Goal: Task Accomplishment & Management: Use online tool/utility

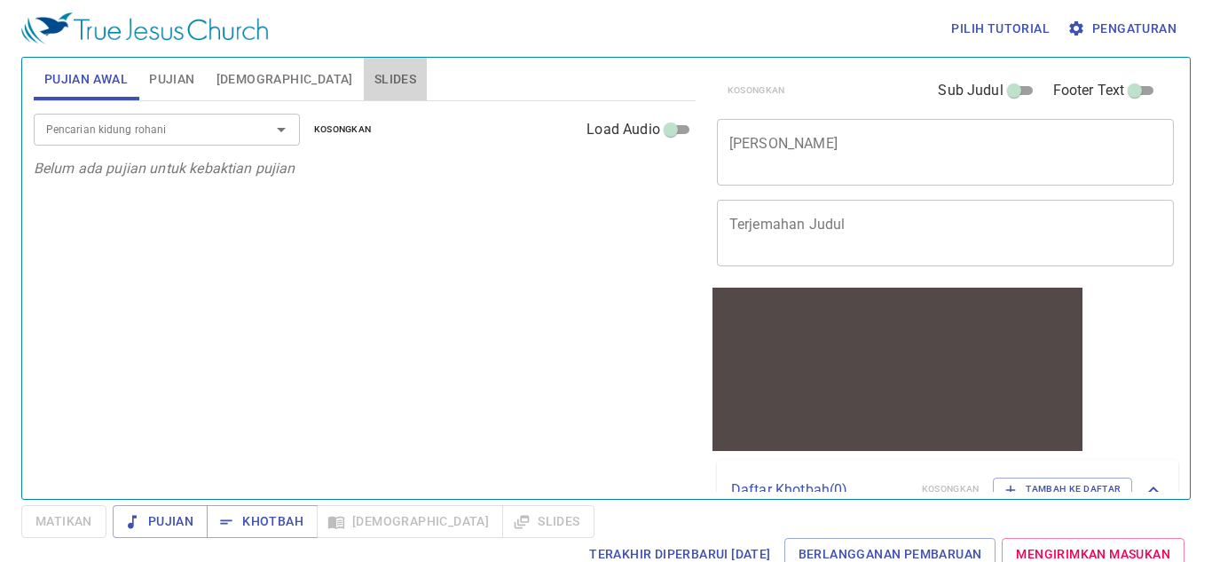
click at [364, 77] on button "Slides" at bounding box center [395, 79] width 63 height 43
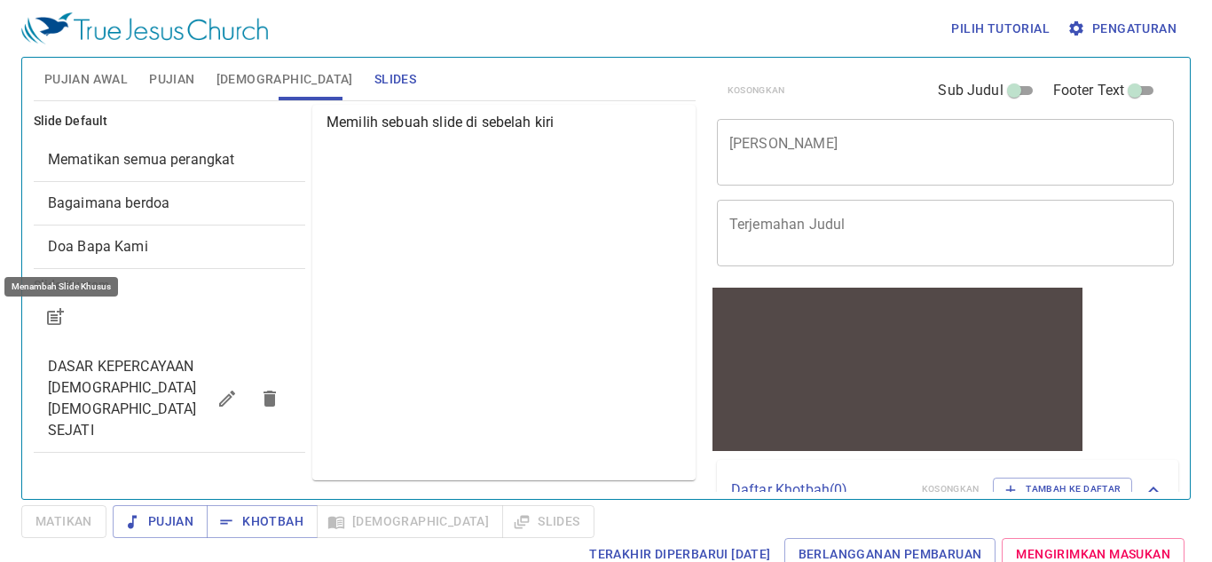
click at [41, 312] on button "button" at bounding box center [55, 317] width 43 height 43
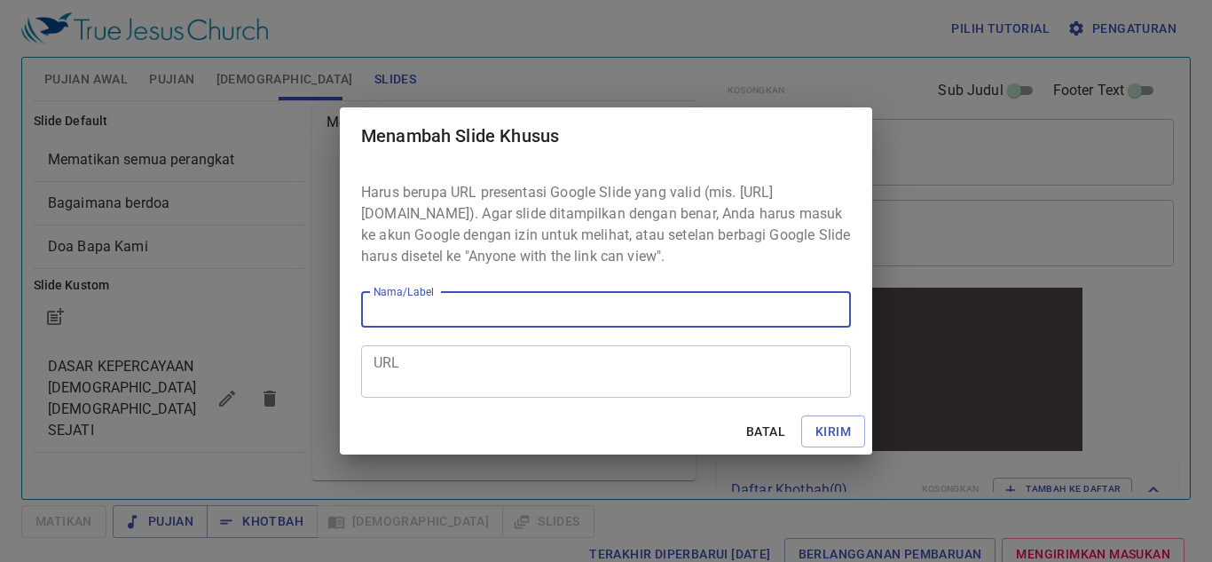
click at [391, 382] on textarea "URL" at bounding box center [606, 371] width 465 height 34
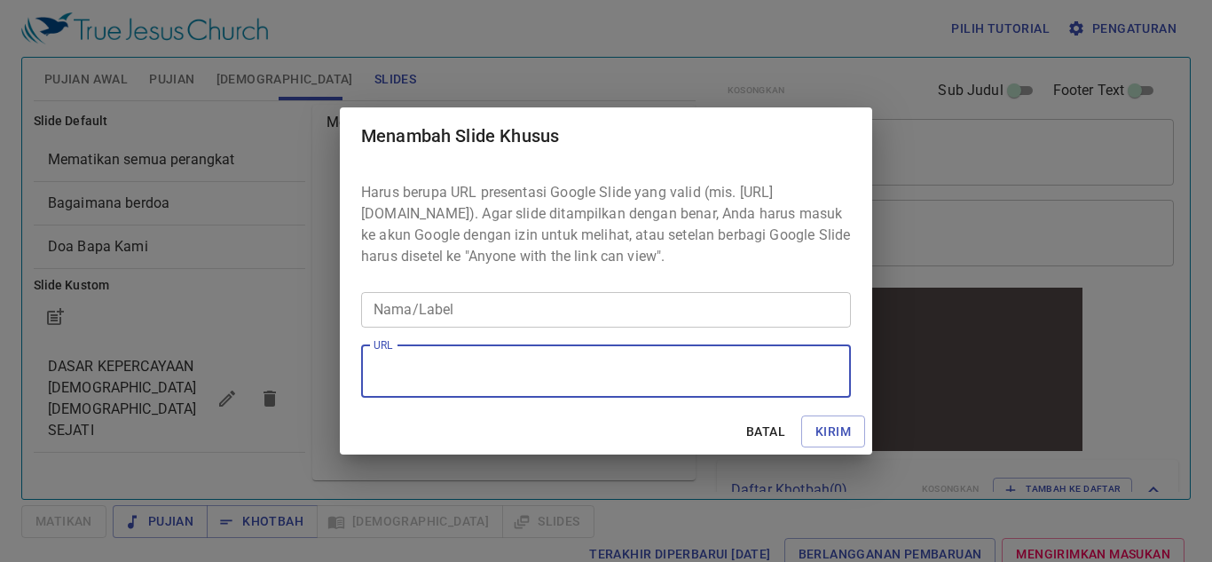
paste textarea "https://docs.google.com/presentation/d/13YZV5pJ2iCY7M3K-zjpLAYoZBUFeXARZ/edit?s…"
type textarea "https://docs.google.com/presentation/d/13YZV5pJ2iCY7M3K-zjpLAYoZBUFeXARZ/edit?s…"
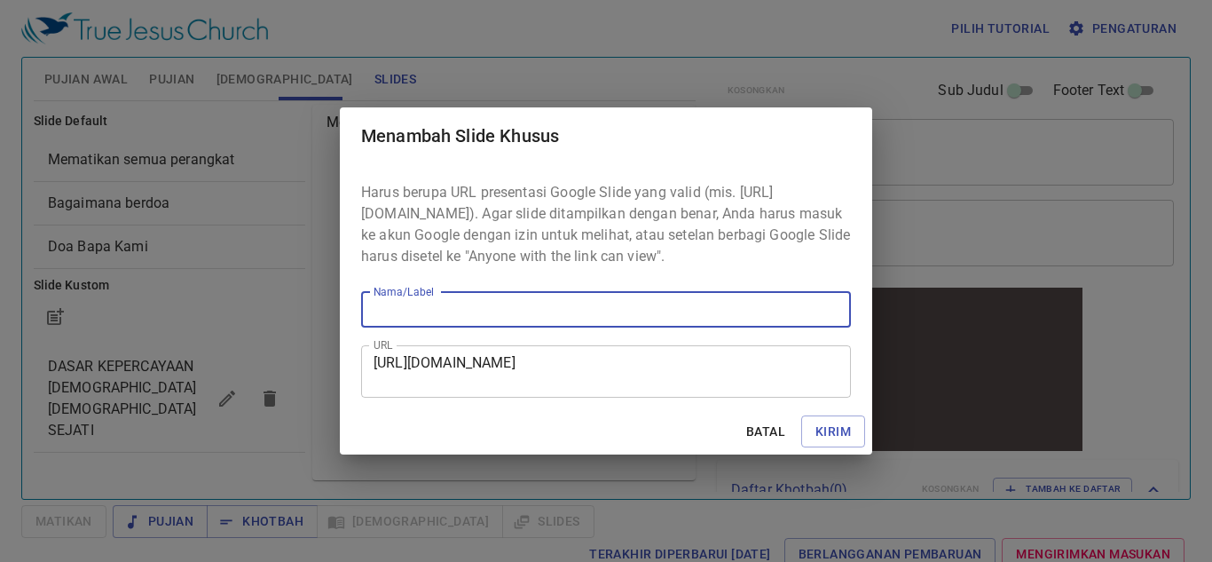
click at [409, 320] on input "Nama/Label" at bounding box center [606, 310] width 490 height 36
type input "kotbah"
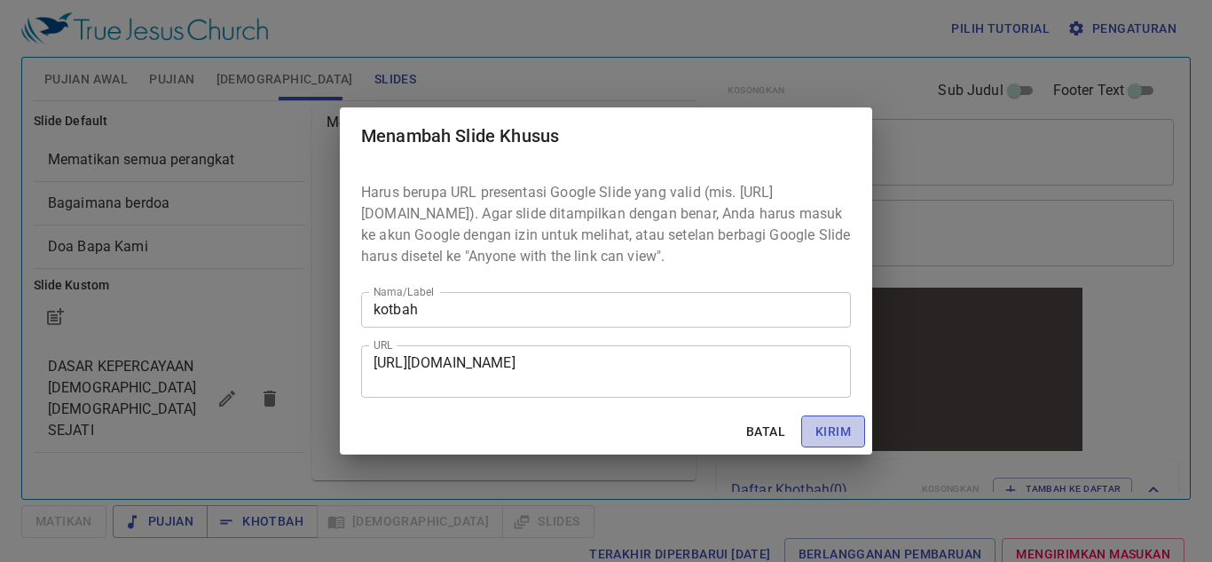
click at [822, 439] on span "Kirim" at bounding box center [834, 432] width 36 height 22
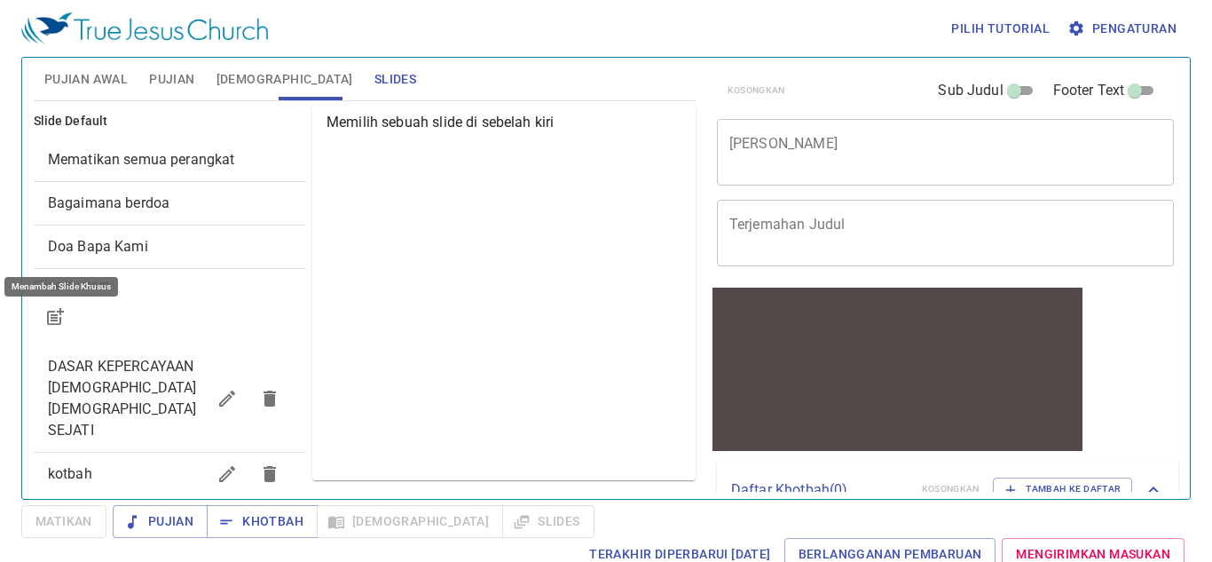
click at [731, 133] on div "x Judul Khotbah" at bounding box center [946, 152] width 458 height 67
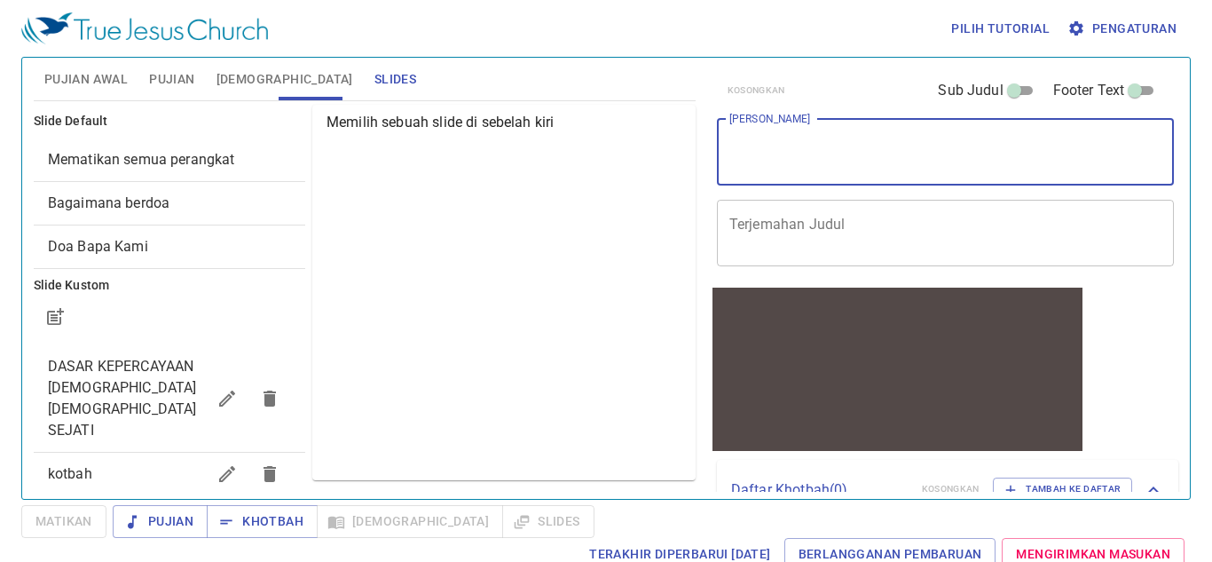
paste textarea "Teladan Hidup dari [DATE][PERSON_NAME] (2 Taw 29:3-11)"
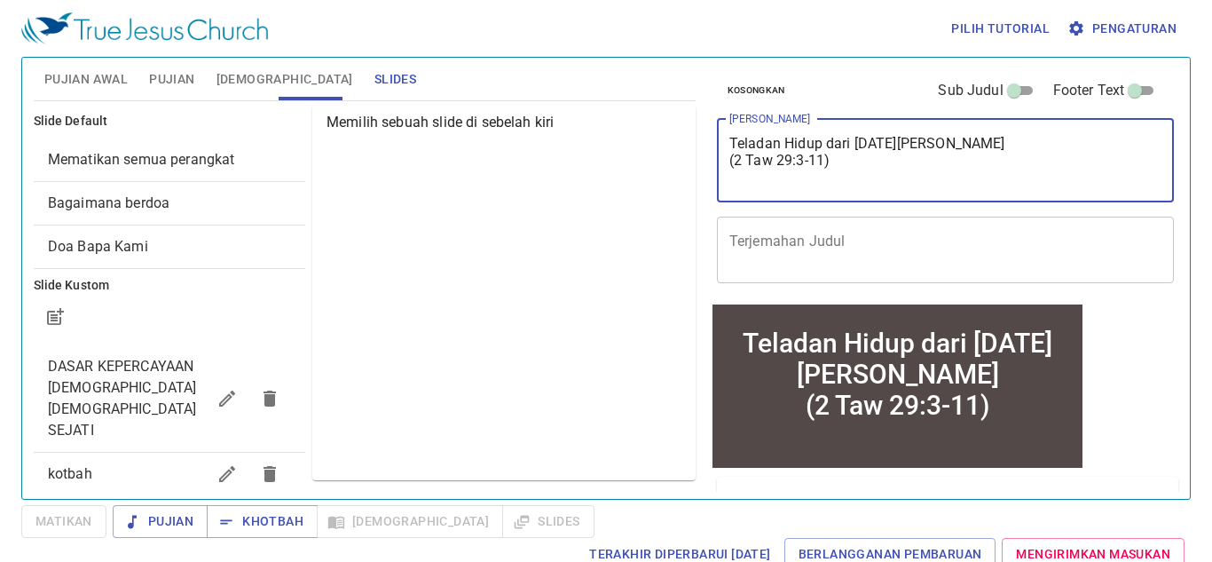
type textarea "Teladan Hidup dari [DATE][PERSON_NAME] (2 Taw 29:3-11)"
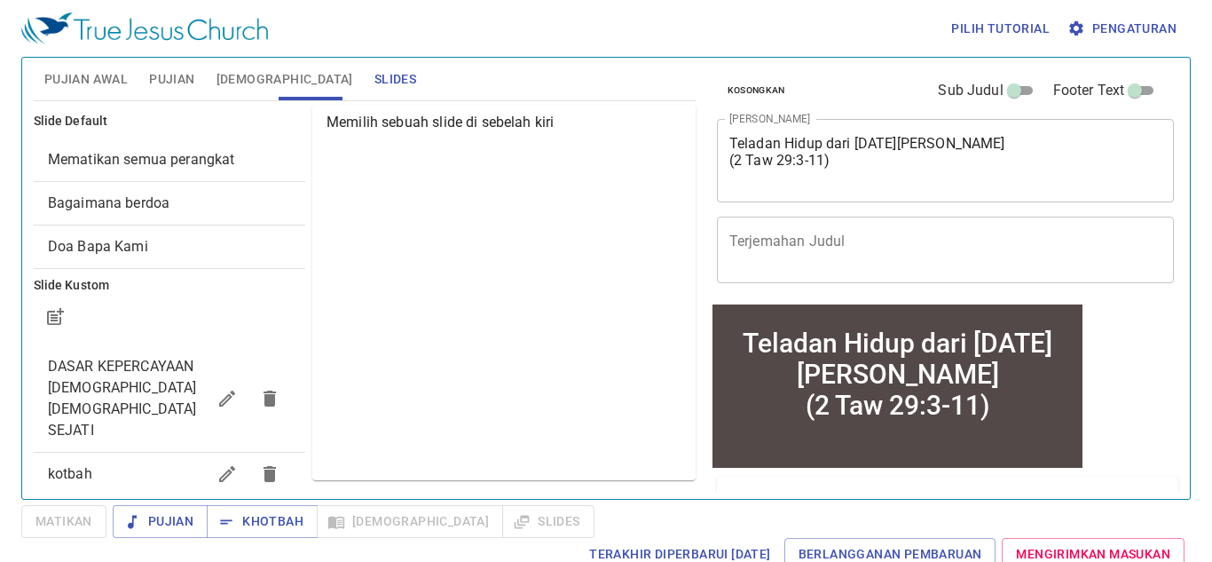
click at [939, 228] on div "x Terjemahan Judul" at bounding box center [946, 250] width 458 height 67
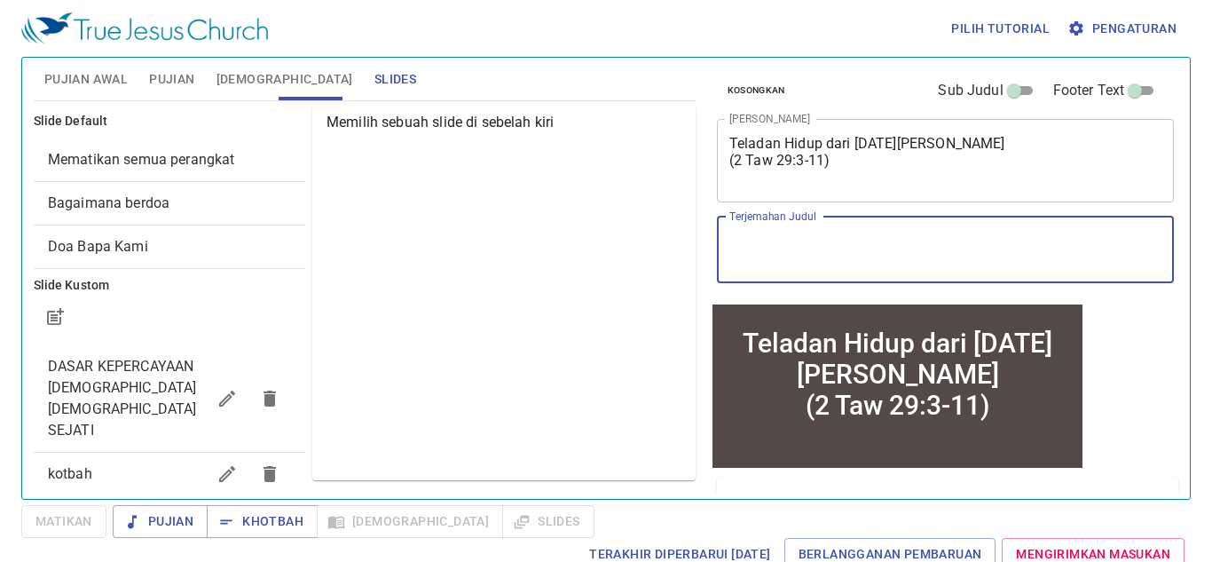
paste textarea "Living Example of King Hezekiah (2 Chronicles 29:3-11)"
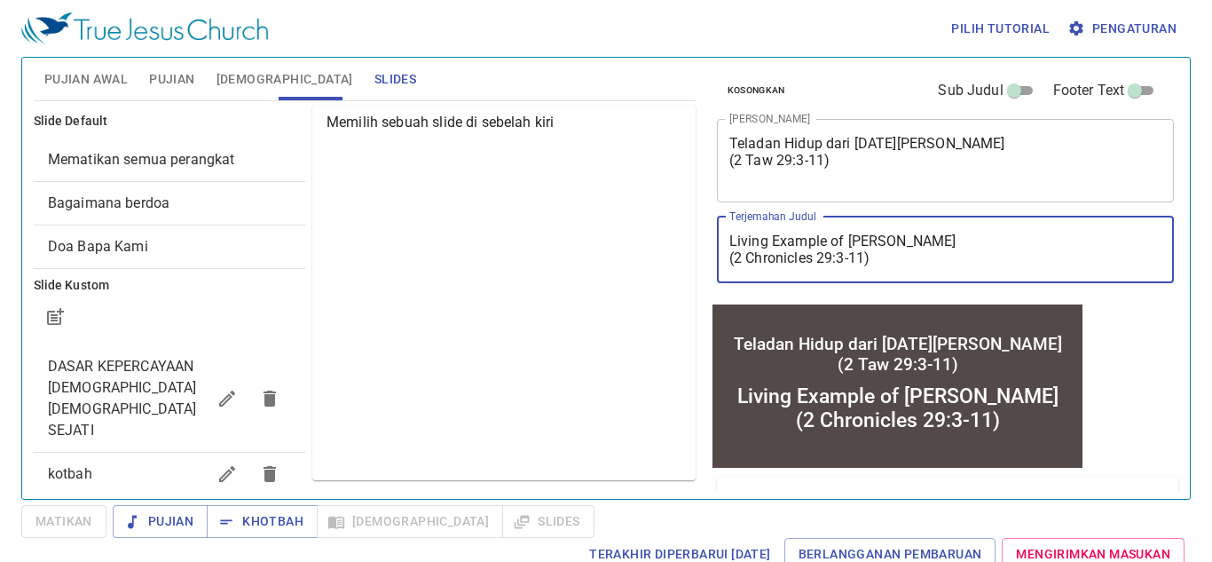
type textarea "Living Example of King Hezekiah (2 Chronicles 29:3-11)"
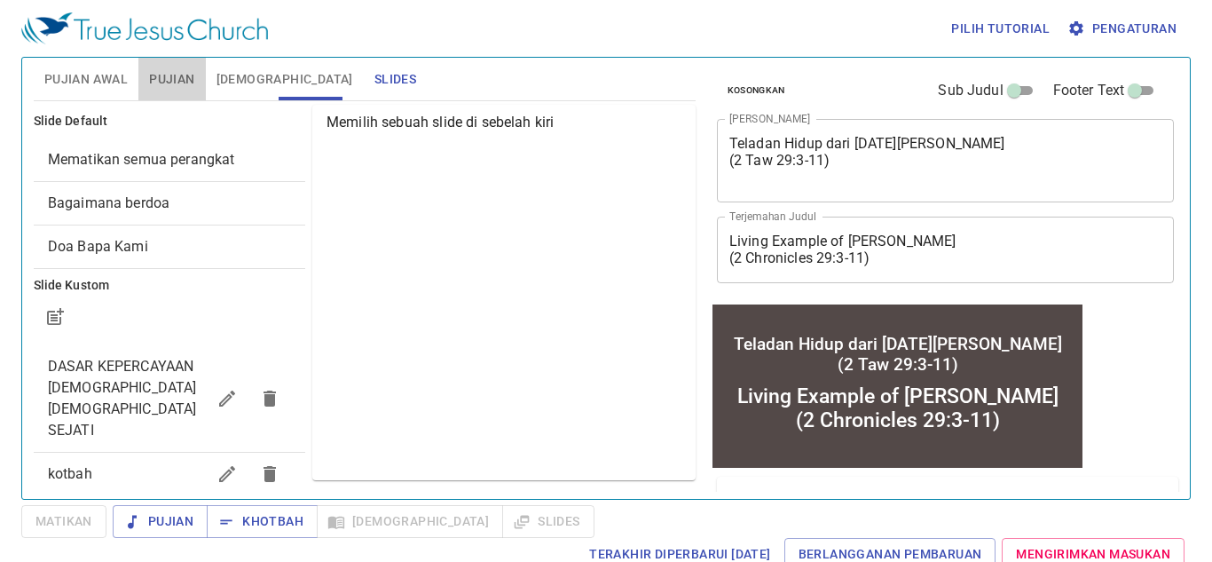
click at [165, 68] on span "Pujian" at bounding box center [171, 79] width 45 height 22
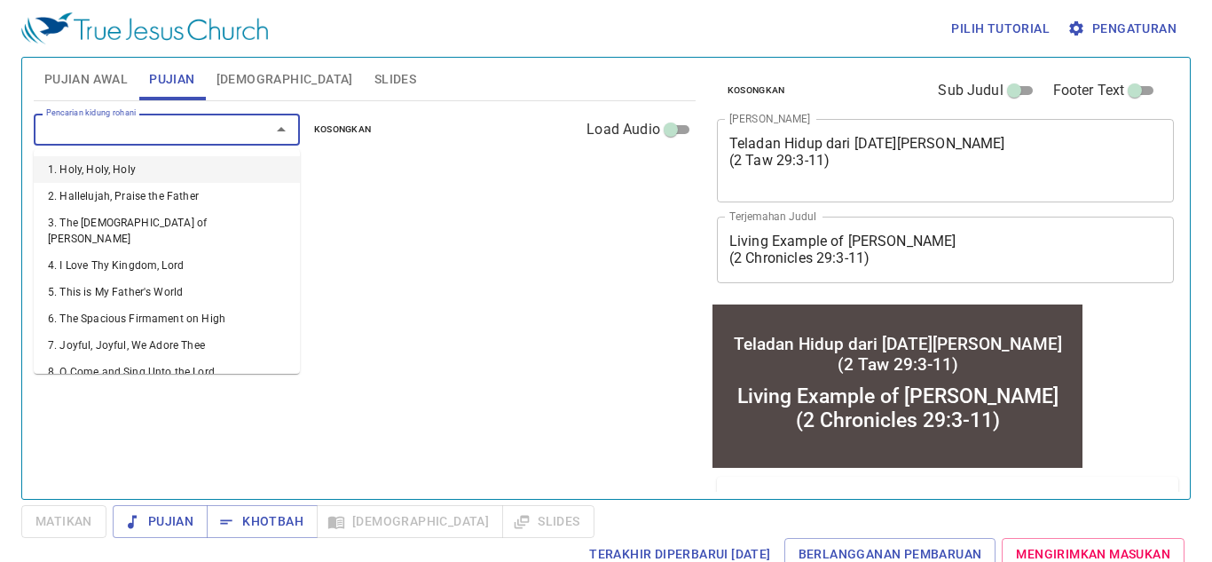
click at [164, 125] on input "Pencarian kidung rohani" at bounding box center [140, 129] width 203 height 20
paste input "90"
type input "90"
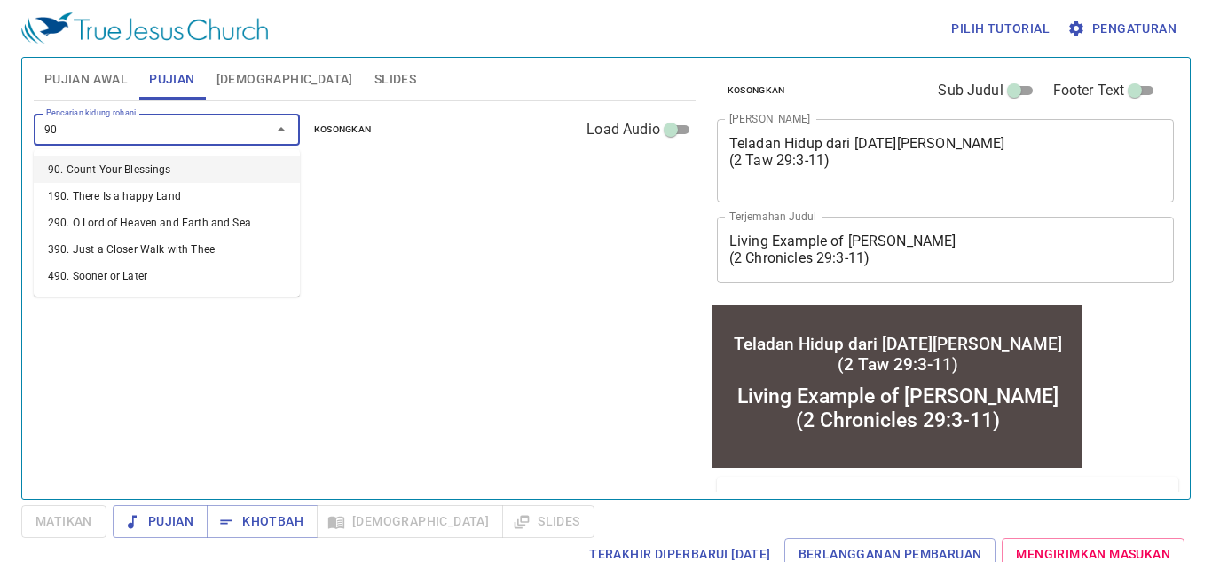
click at [191, 163] on li "90. Count Your Blessings" at bounding box center [167, 169] width 266 height 27
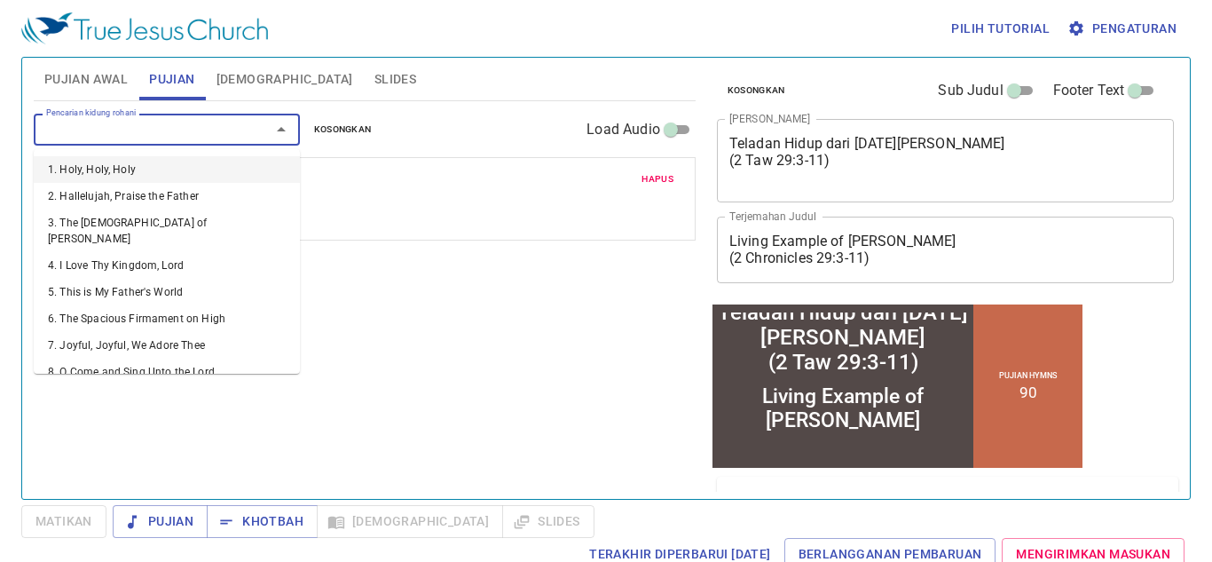
click at [221, 134] on input "Pencarian kidung rohani" at bounding box center [140, 129] width 203 height 20
paste input "264"
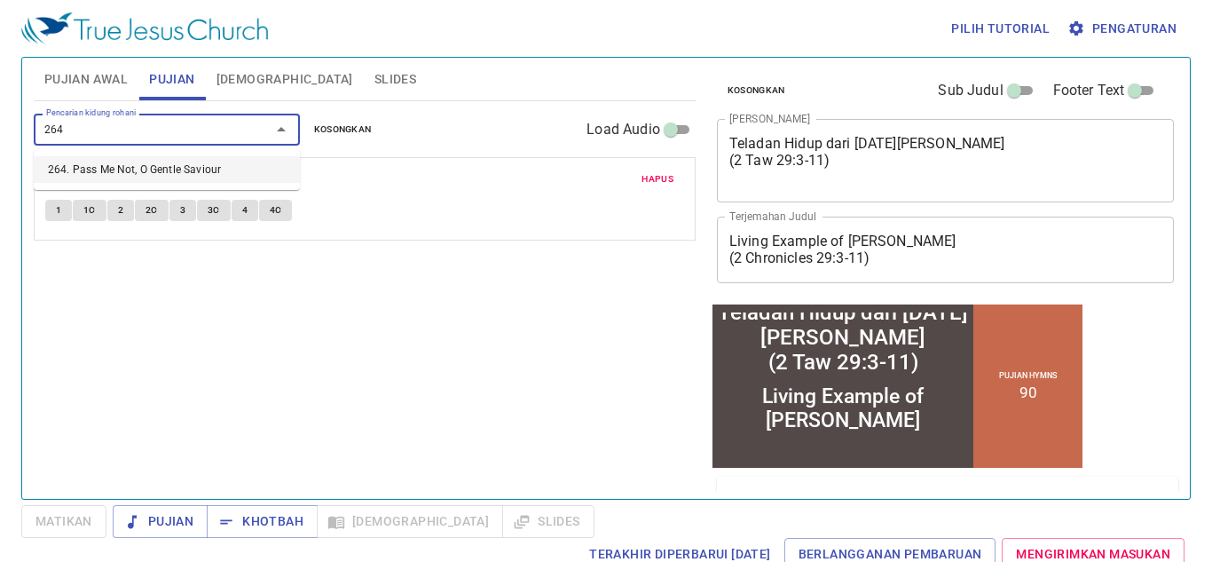
type input "264. Pass Me Not, O Gentle Saviour"
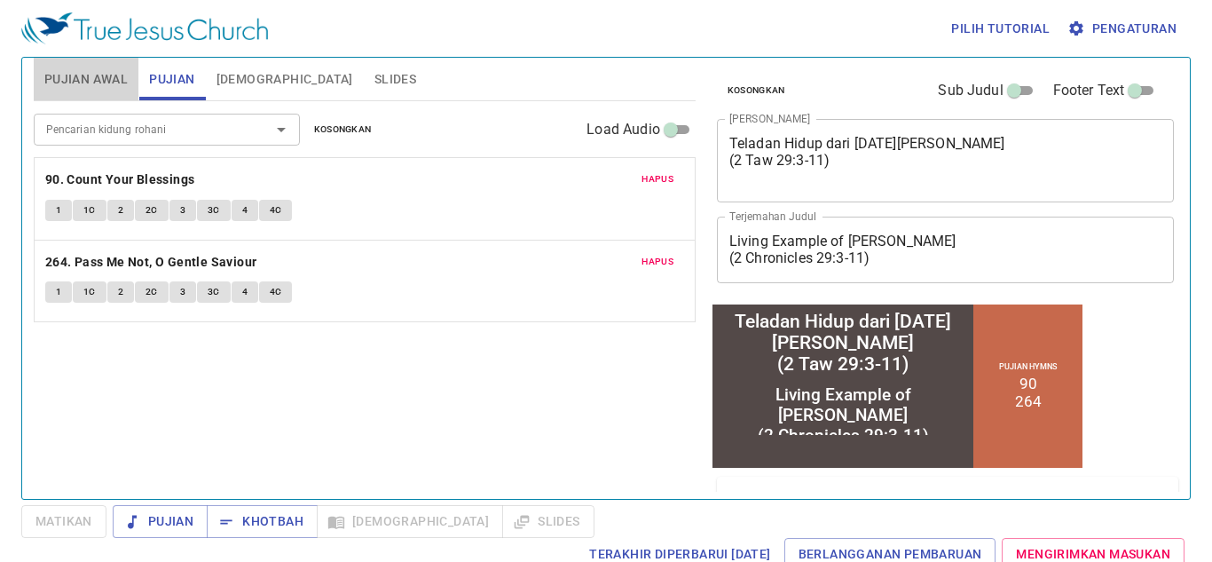
click at [82, 74] on span "Pujian Awal" at bounding box center [85, 79] width 83 height 22
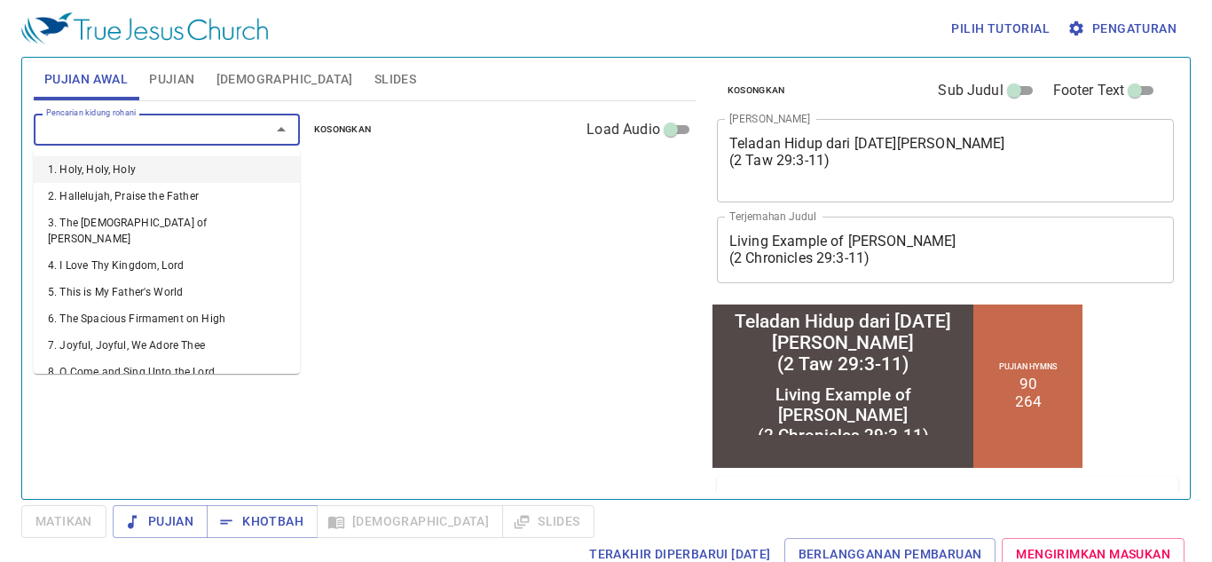
click at [97, 128] on input "Pencarian kidung rohani" at bounding box center [140, 129] width 203 height 20
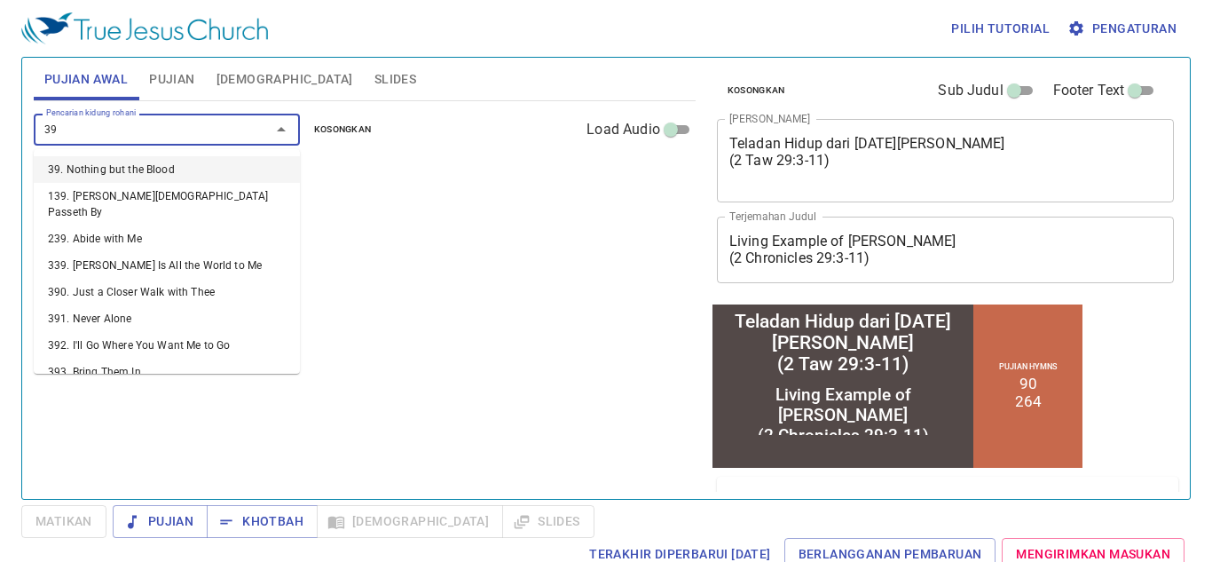
type input "390"
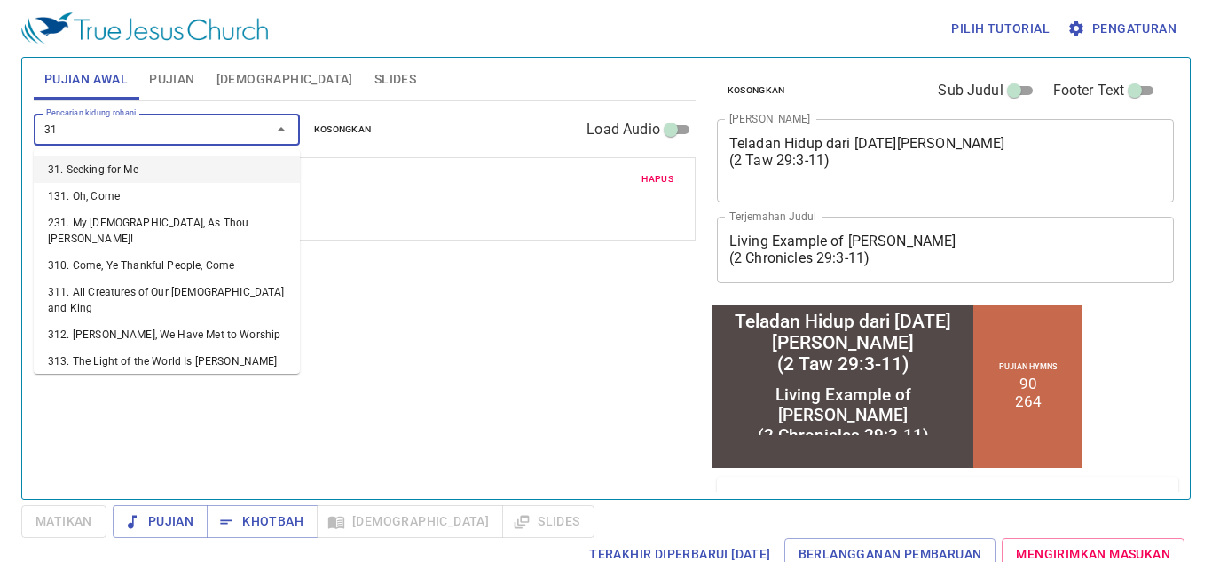
type input "314"
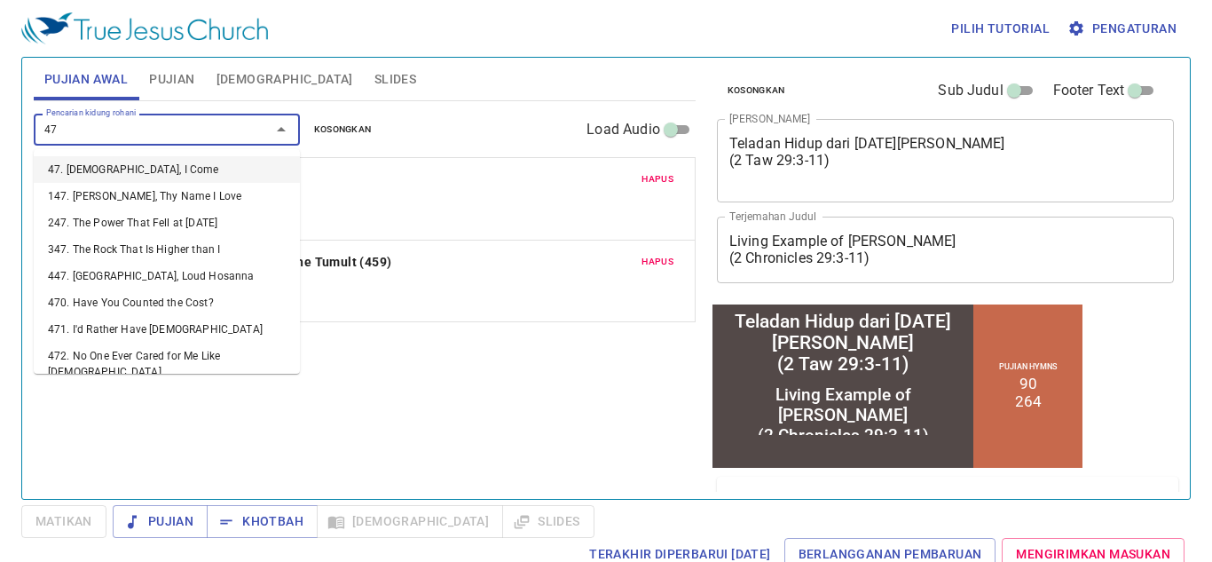
type input "474"
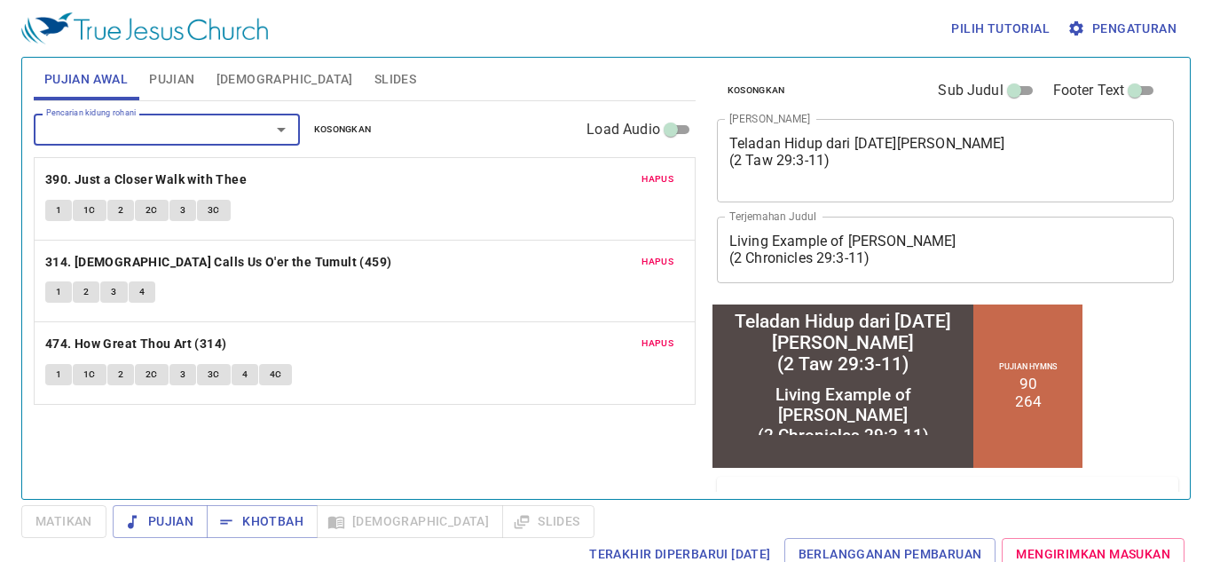
click at [649, 257] on span "Hapus" at bounding box center [658, 262] width 32 height 16
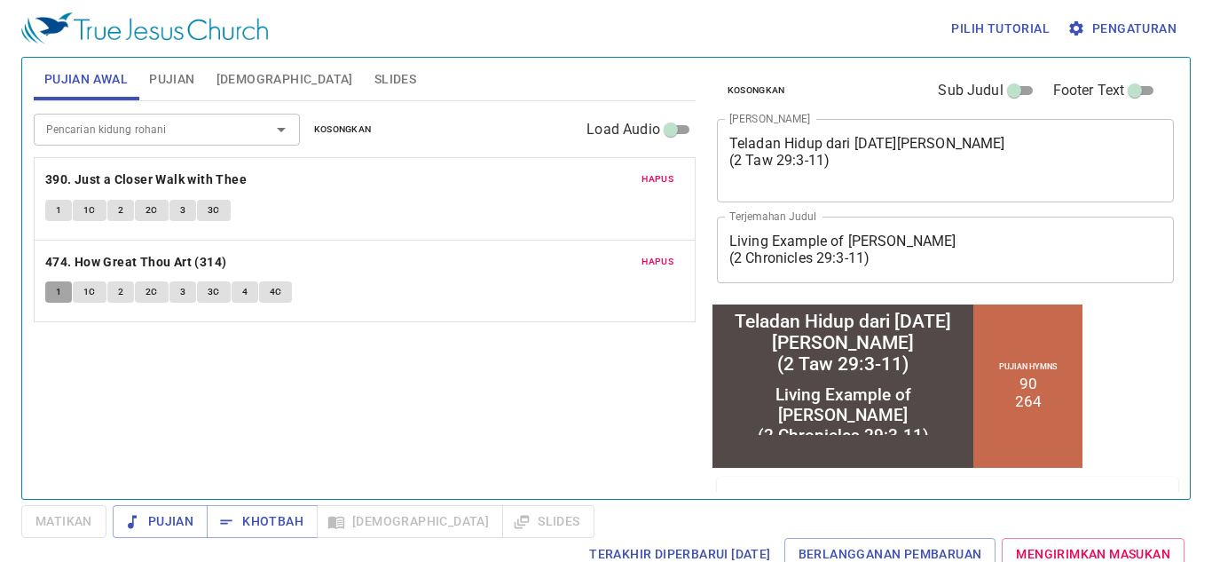
click at [60, 293] on span "1" at bounding box center [58, 292] width 5 height 16
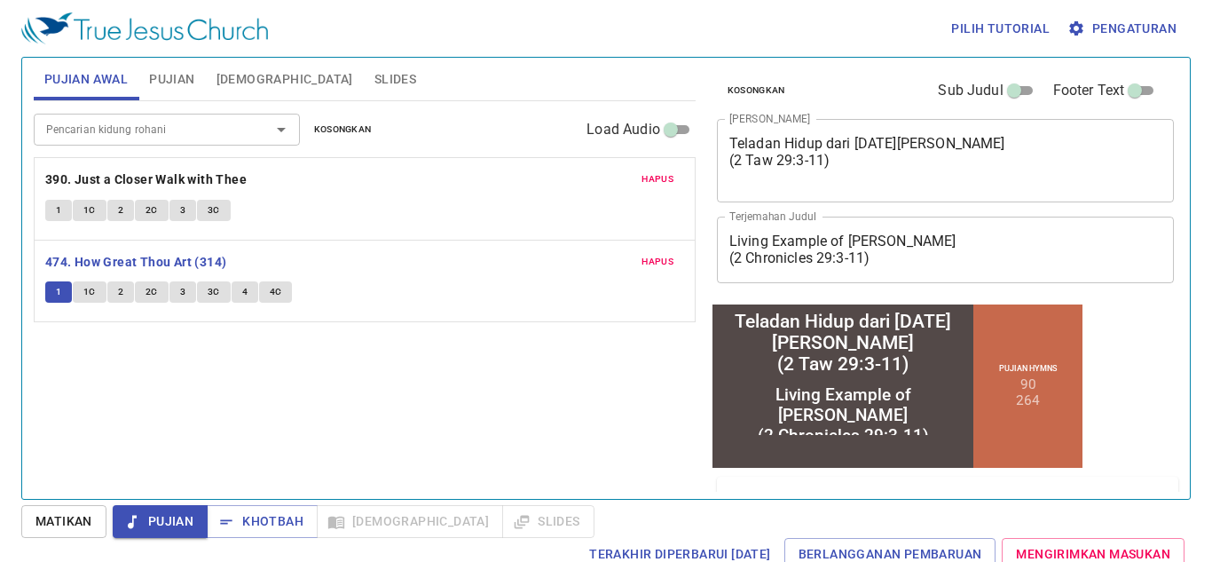
click at [59, 292] on span "1" at bounding box center [58, 292] width 5 height 16
click at [263, 518] on span "Khotbah" at bounding box center [262, 521] width 83 height 22
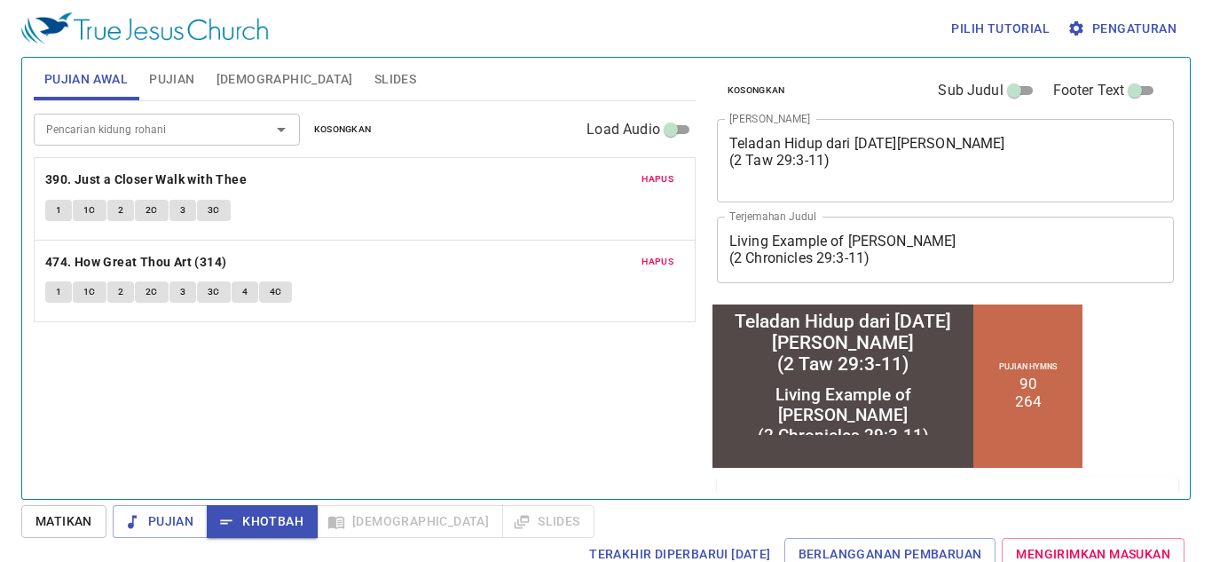
click at [730, 236] on textarea "Living Example of King Hezekiah (2 Chronicles 29:3-11)" at bounding box center [946, 250] width 433 height 34
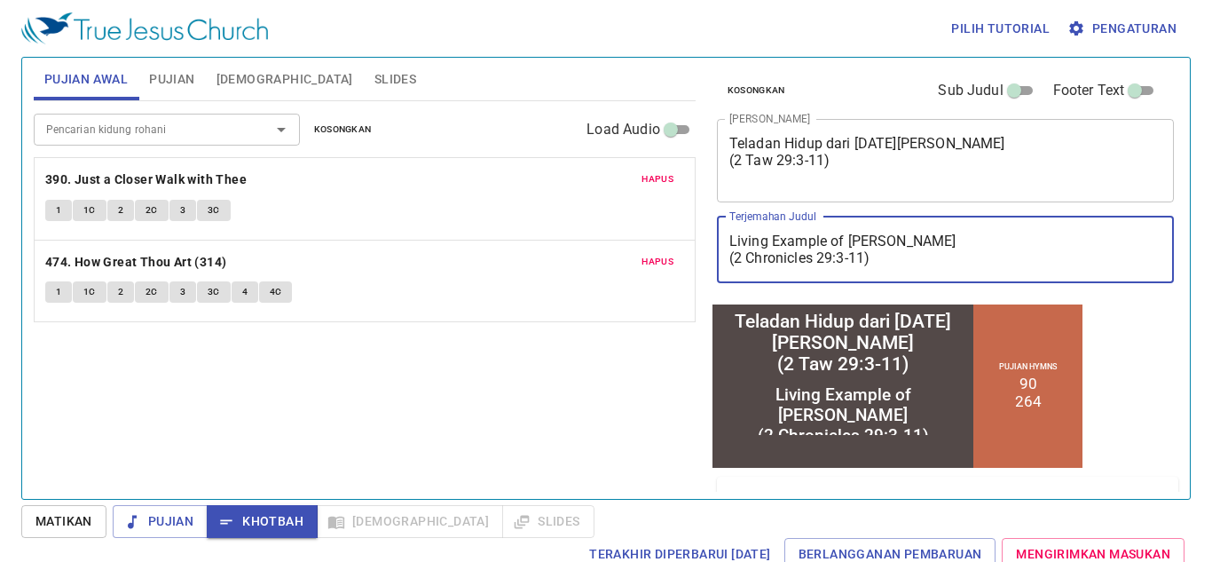
drag, startPoint x: 730, startPoint y: 236, endPoint x: 980, endPoint y: 260, distance: 251.5
click at [977, 261] on textarea "Living Example of King Hezekiah (2 Chronicles 29:3-11)" at bounding box center [946, 250] width 433 height 34
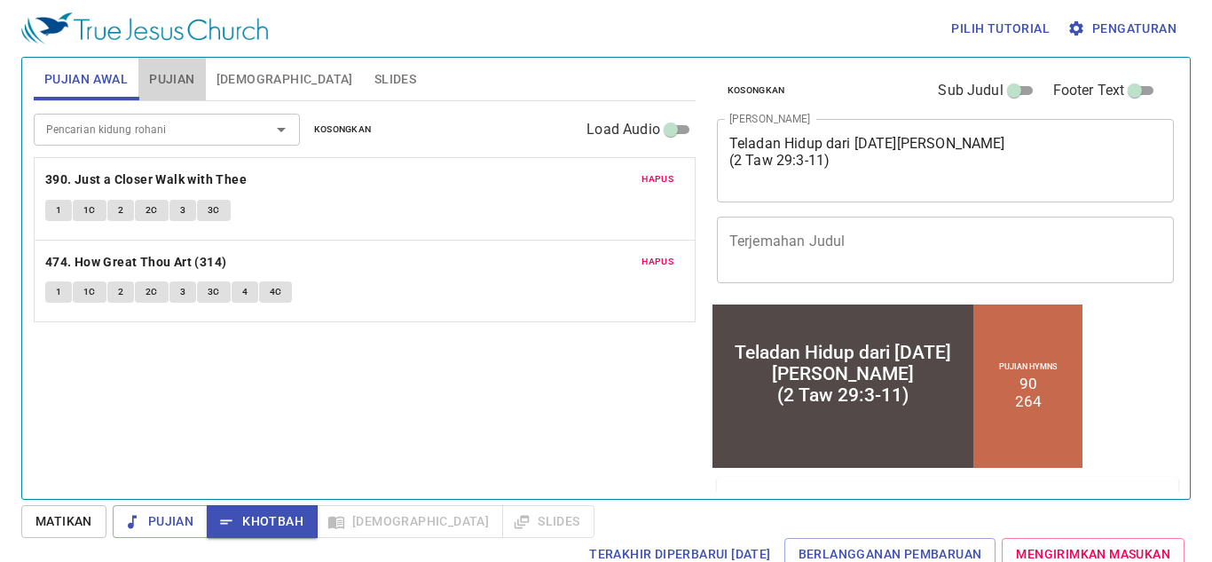
click at [198, 73] on button "Pujian" at bounding box center [171, 79] width 67 height 43
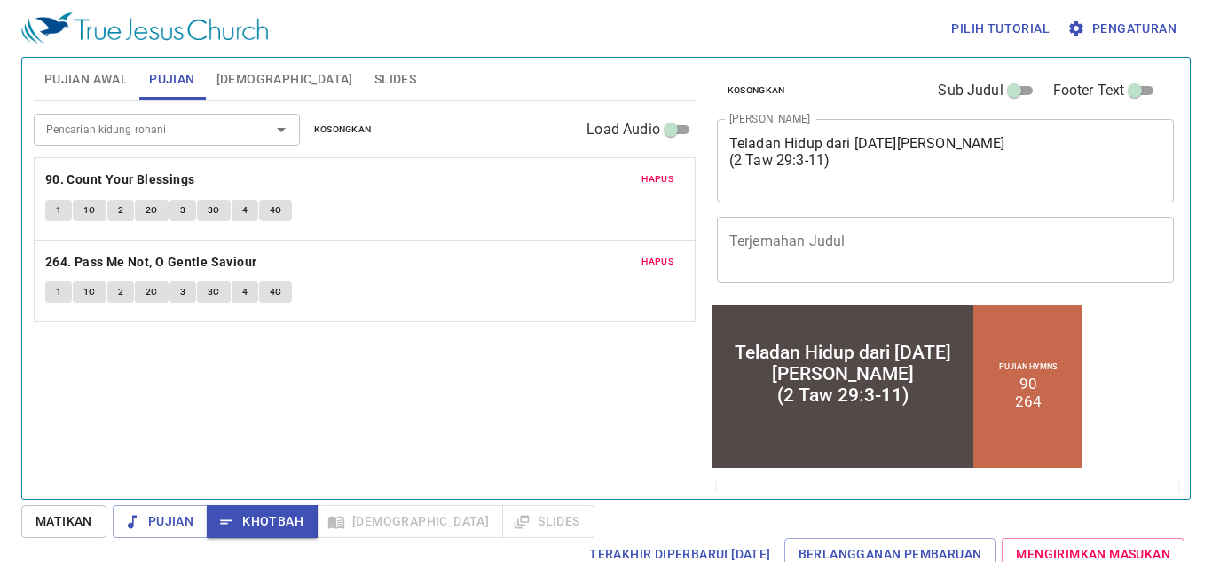
click at [226, 77] on span "[DEMOGRAPHIC_DATA]" at bounding box center [285, 79] width 137 height 22
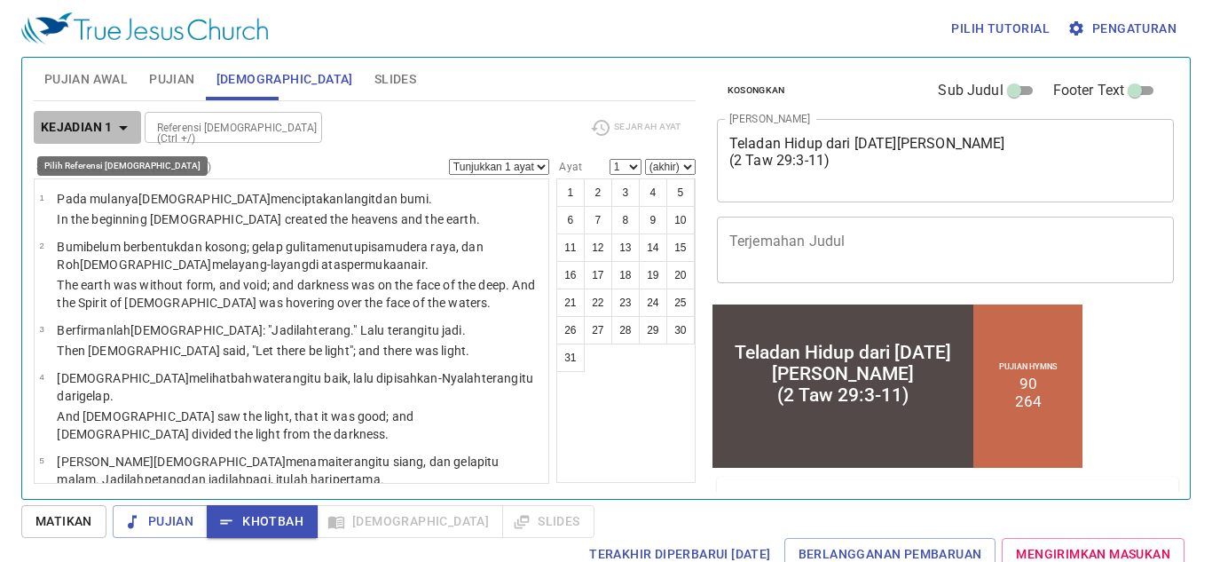
click at [117, 131] on icon "button" at bounding box center [123, 127] width 21 height 21
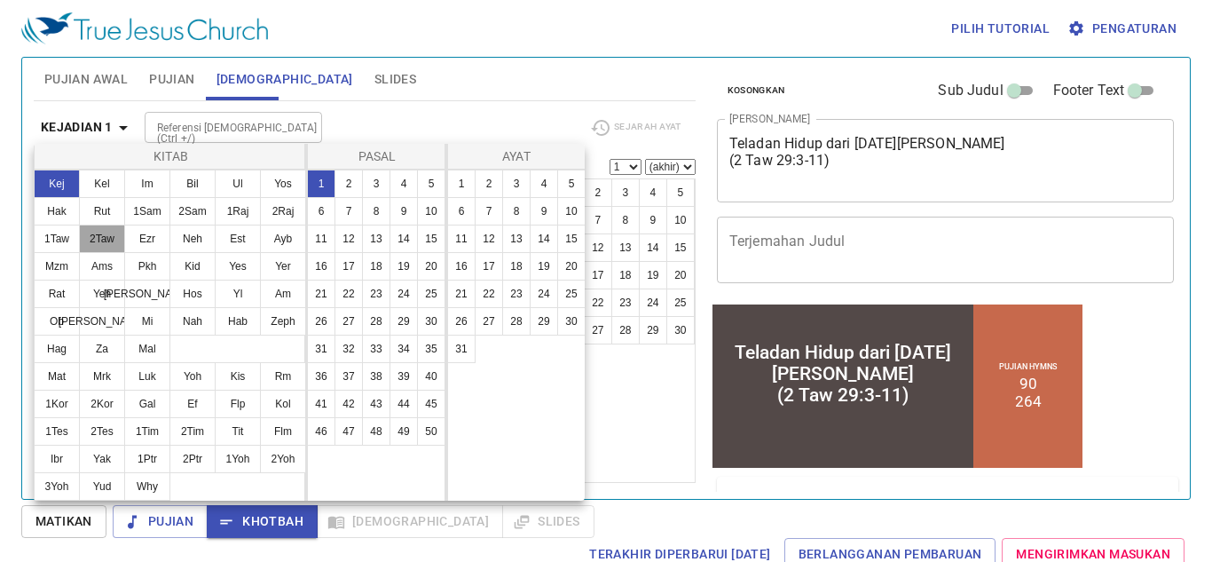
click at [95, 243] on button "2Taw" at bounding box center [102, 239] width 46 height 28
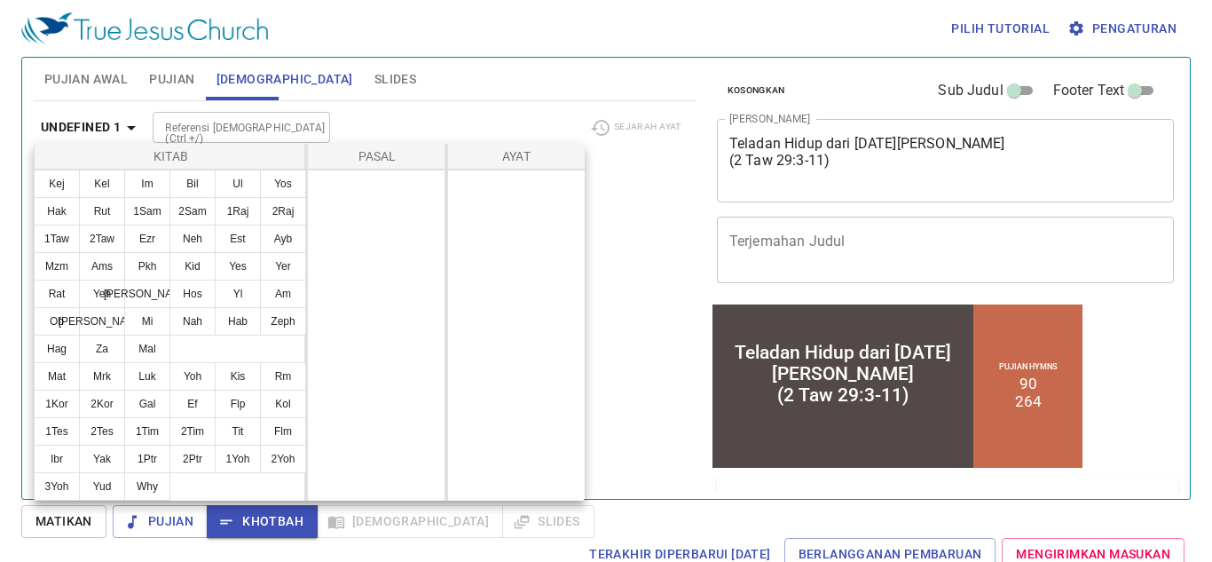
click at [232, 125] on div at bounding box center [606, 281] width 1212 height 562
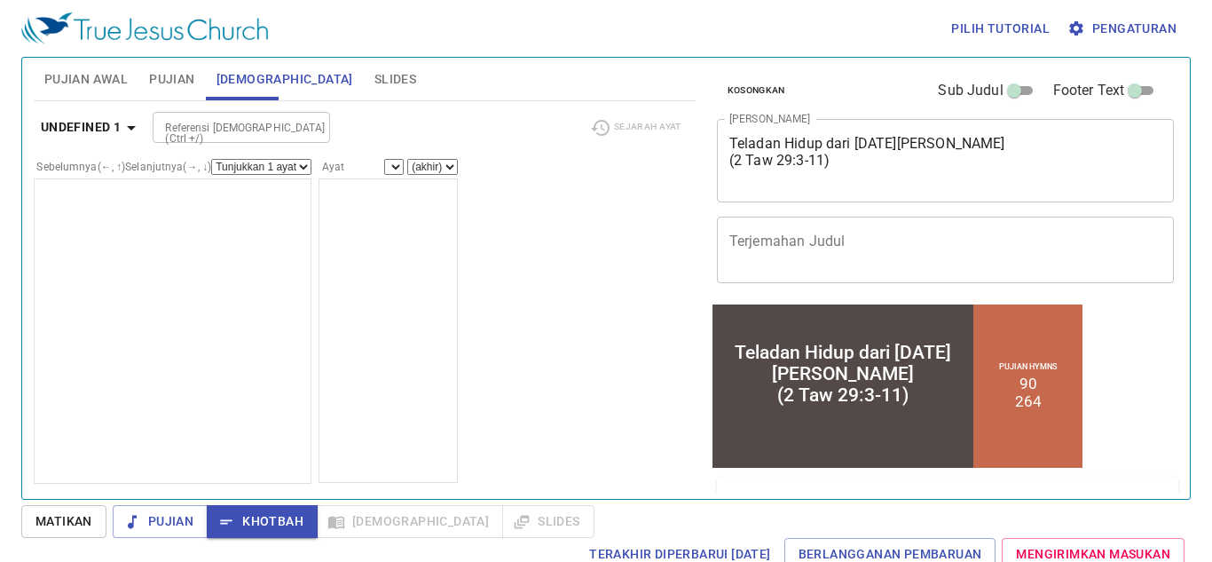
click at [232, 123] on input "Referensi [DEMOGRAPHIC_DATA] (Ctrl +/)" at bounding box center [227, 127] width 138 height 20
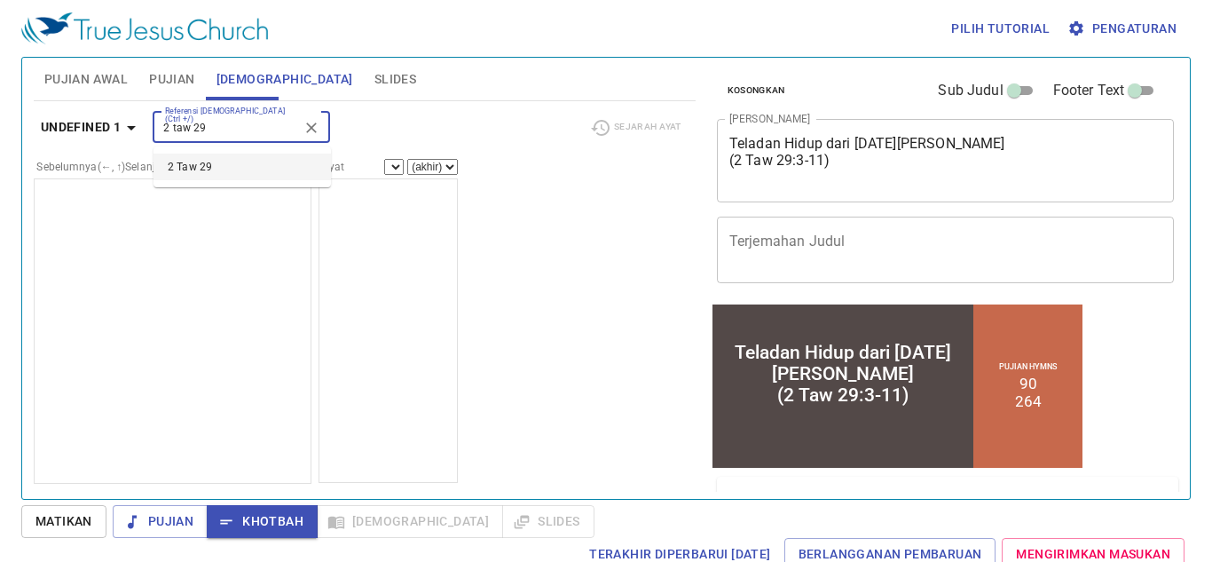
click at [242, 168] on li "2 Taw 29" at bounding box center [243, 167] width 178 height 27
type input "2 taw 29"
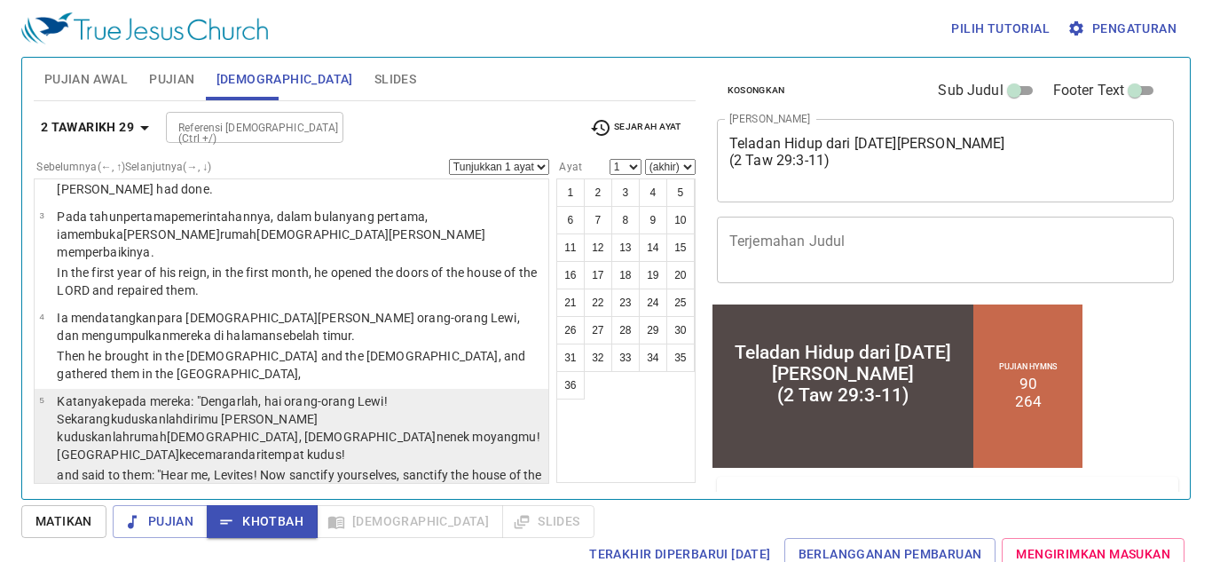
scroll to position [184, 0]
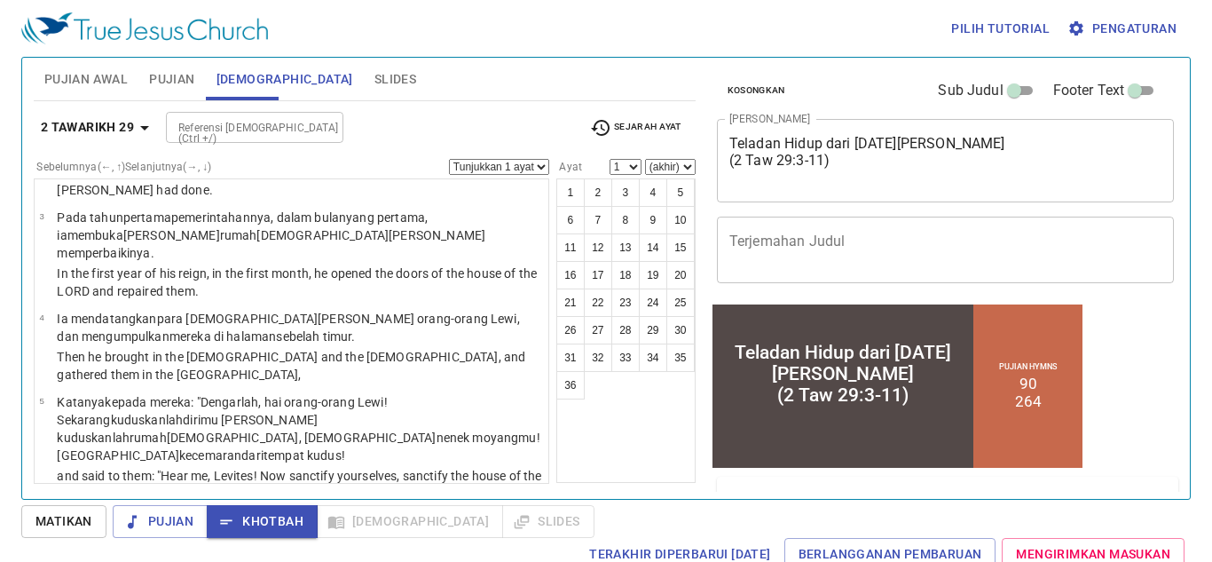
click at [169, 64] on button "Pujian" at bounding box center [171, 79] width 67 height 43
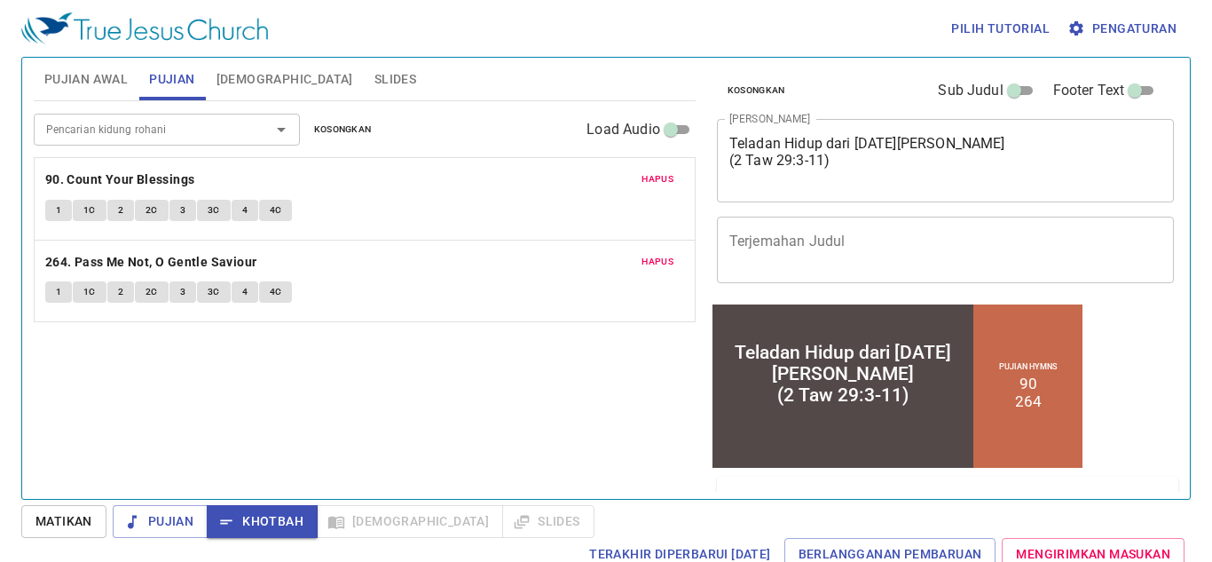
click at [129, 65] on button "Pujian Awal" at bounding box center [86, 79] width 105 height 43
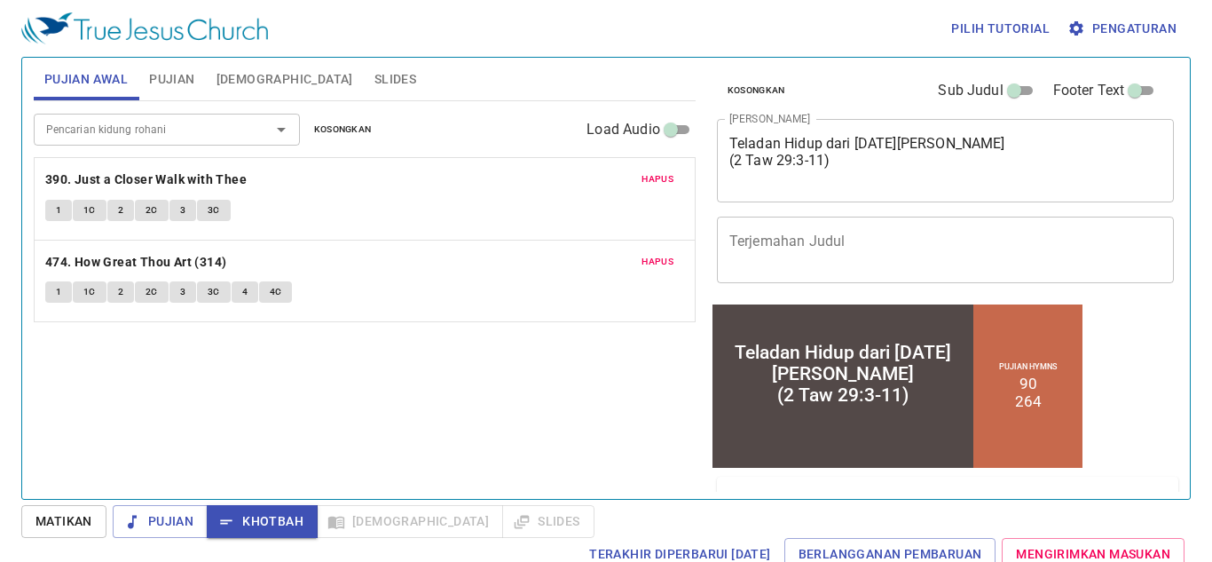
click at [173, 65] on button "Pujian" at bounding box center [171, 79] width 67 height 43
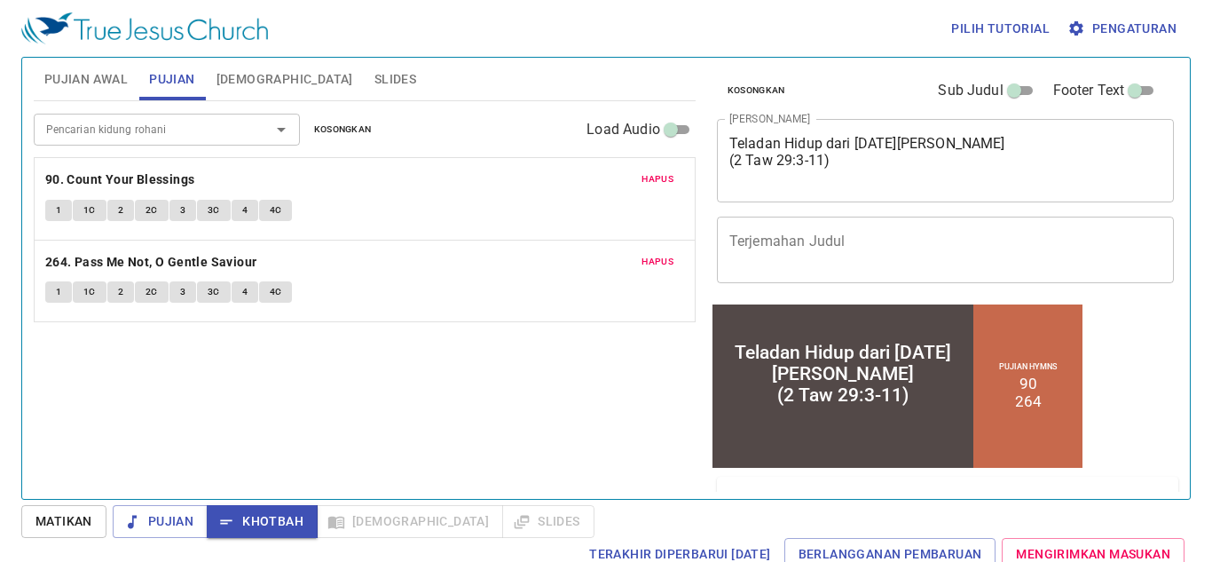
click at [364, 74] on button "Slides" at bounding box center [395, 79] width 63 height 43
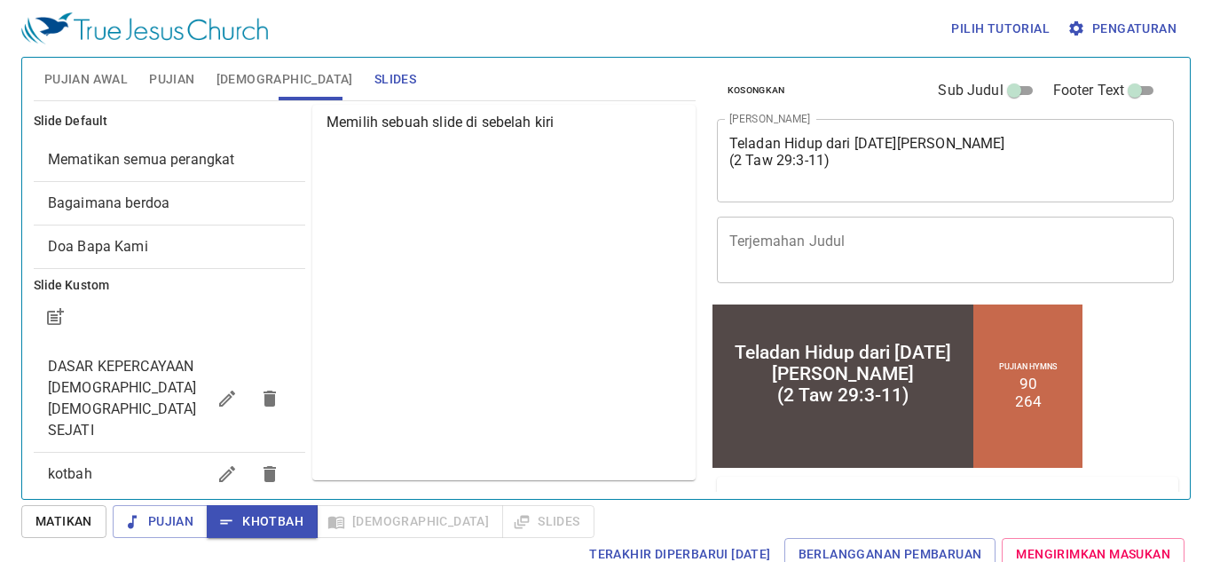
click at [39, 68] on button "Pujian Awal" at bounding box center [86, 79] width 105 height 43
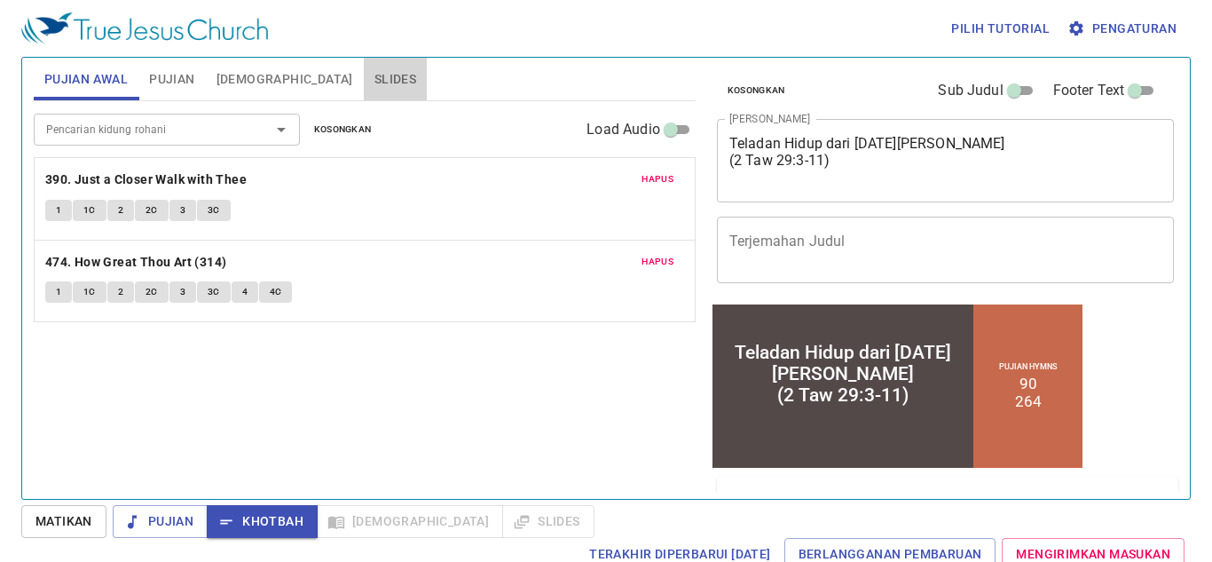
click at [375, 74] on span "Slides" at bounding box center [396, 79] width 42 height 22
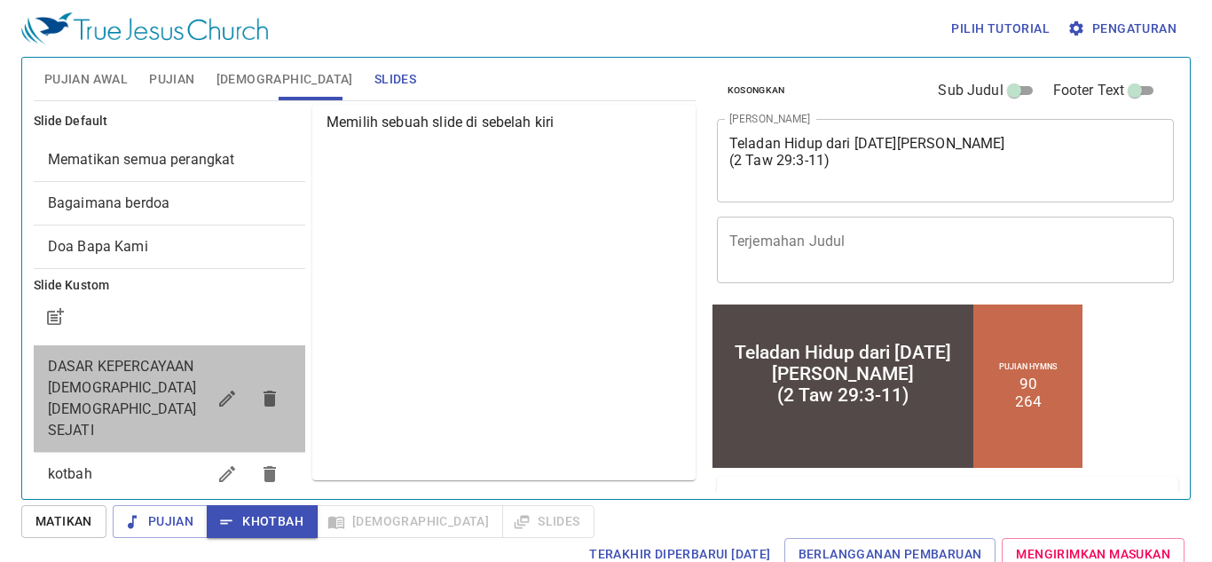
click at [162, 407] on div "DASAR KEPERCAYAAN [DEMOGRAPHIC_DATA] [DEMOGRAPHIC_DATA] SEJATI" at bounding box center [170, 398] width 272 height 107
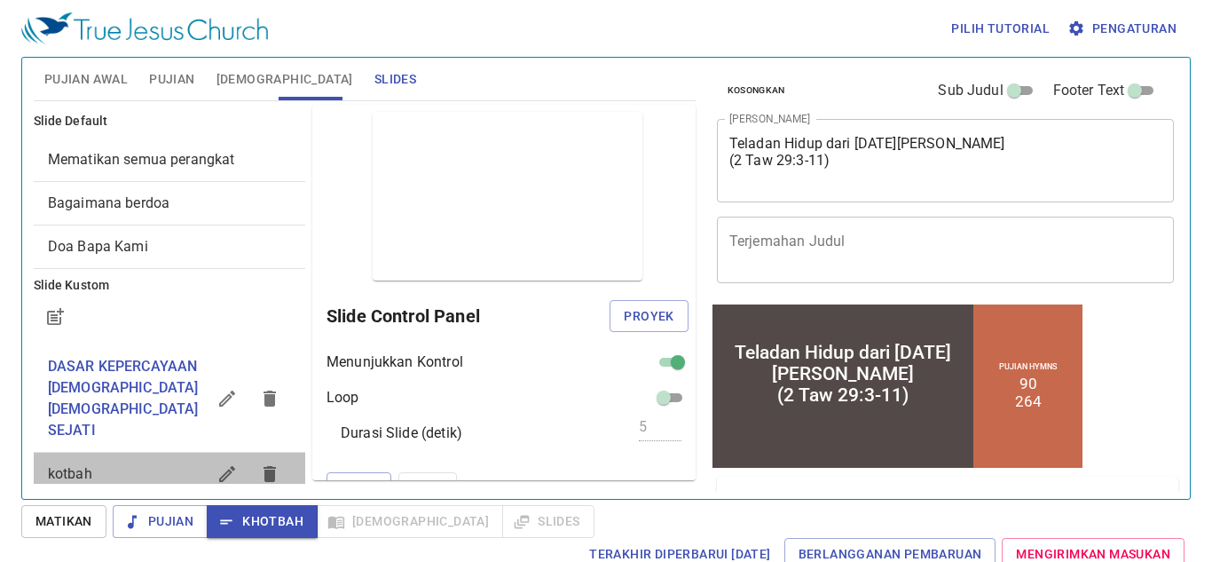
click at [169, 453] on div "kotbah" at bounding box center [170, 474] width 272 height 43
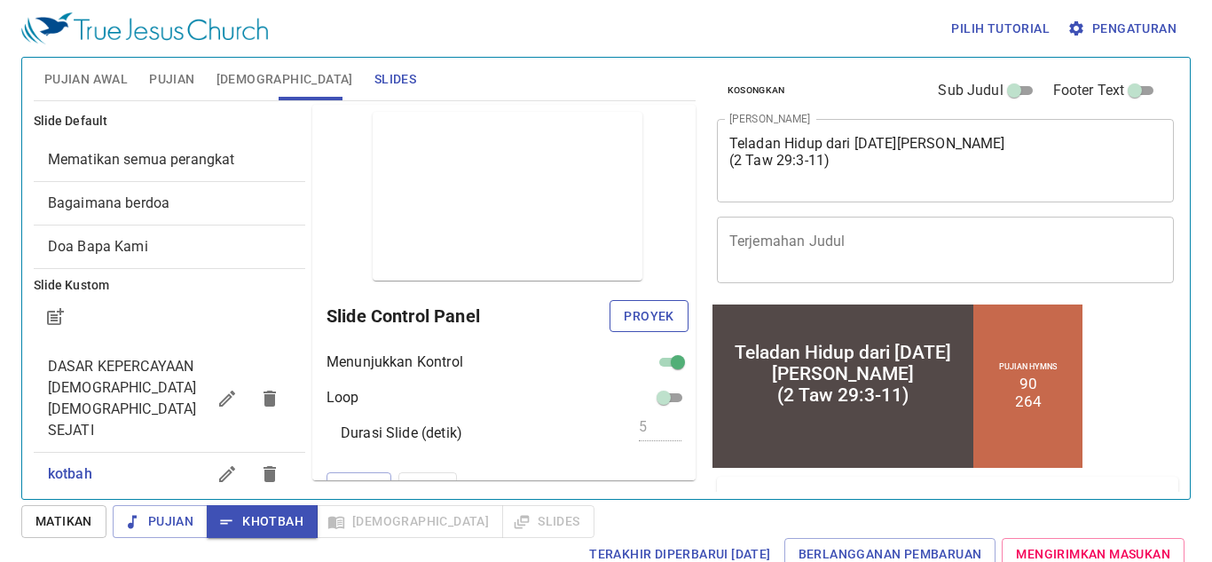
click at [672, 312] on span "Proyek" at bounding box center [649, 316] width 50 height 22
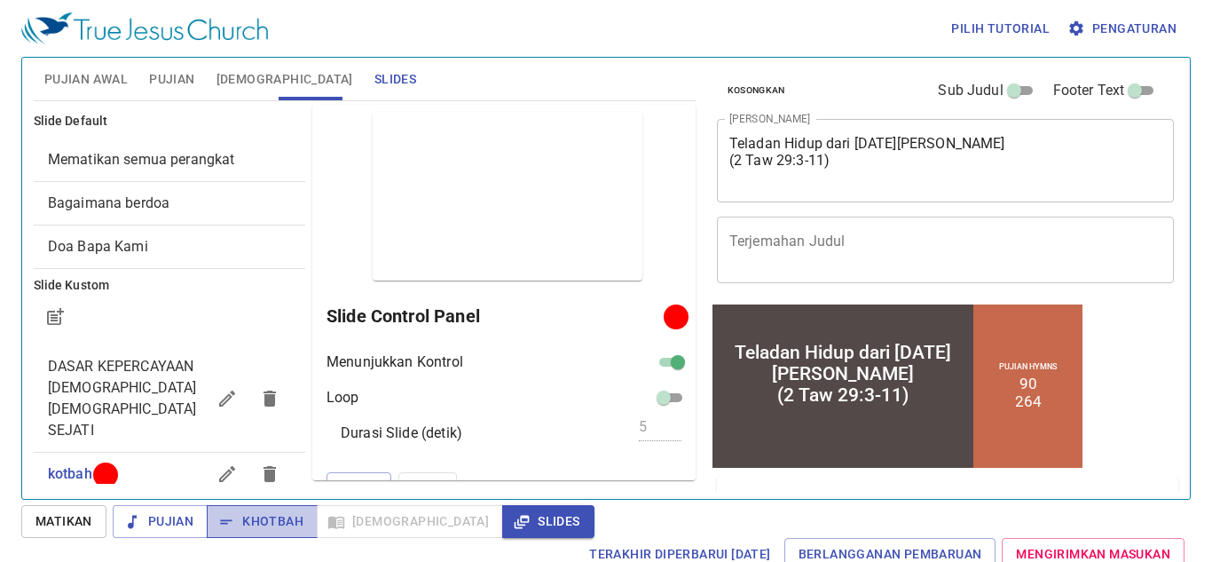
click at [288, 520] on span "Khotbah" at bounding box center [262, 521] width 83 height 22
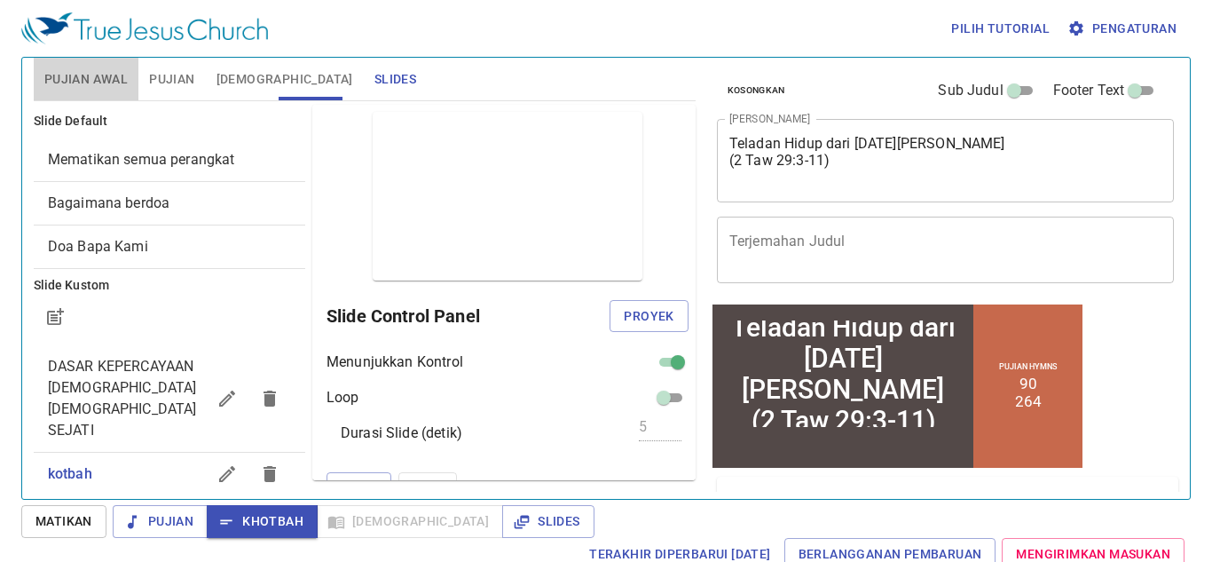
click at [120, 91] on button "Pujian Awal" at bounding box center [86, 79] width 105 height 43
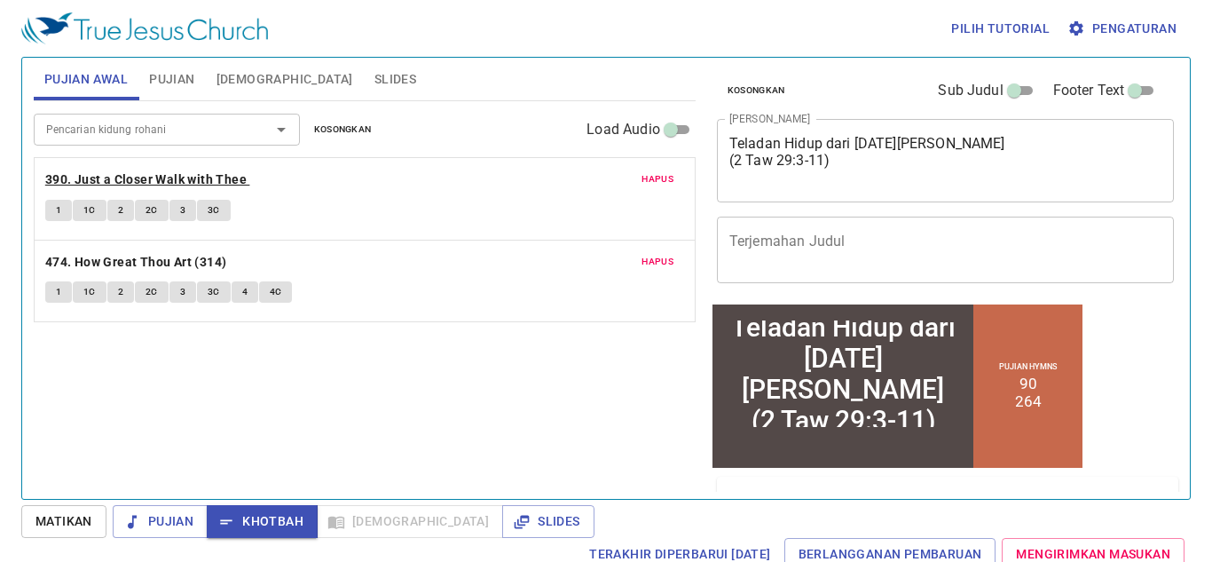
click at [158, 172] on b "390. Just a Closer Walk with Thee" at bounding box center [145, 180] width 201 height 22
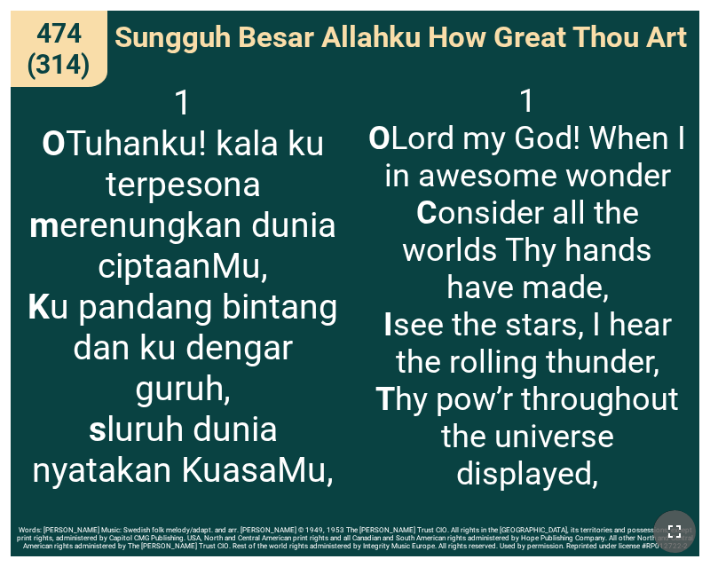
click at [677, 521] on icon "button" at bounding box center [674, 531] width 21 height 21
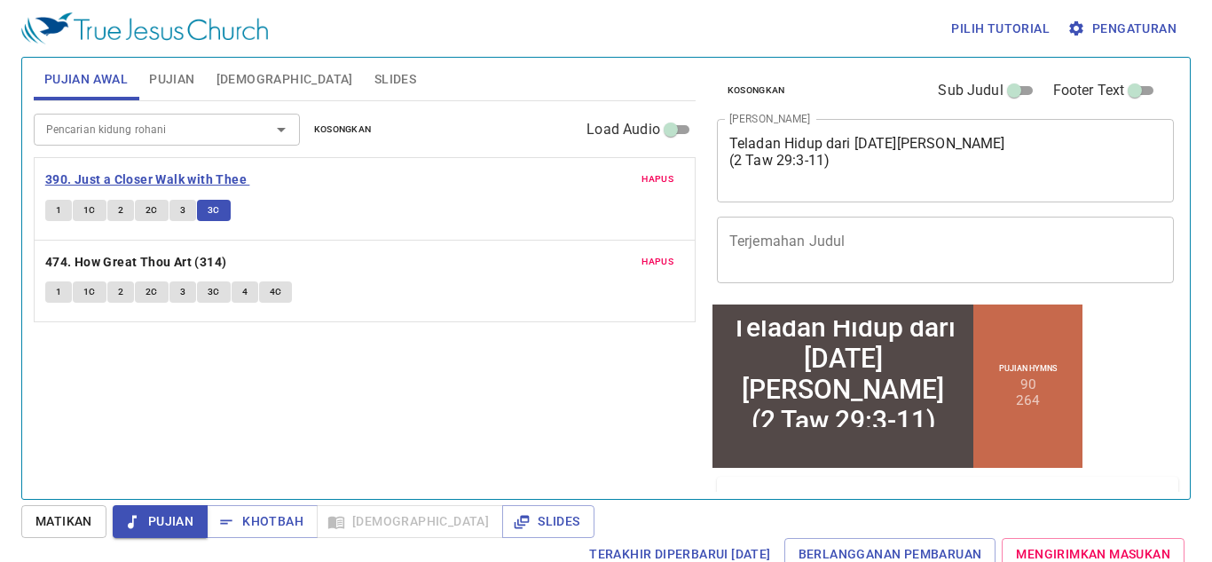
click at [186, 177] on b "390. Just a Closer Walk with Thee" at bounding box center [145, 180] width 201 height 22
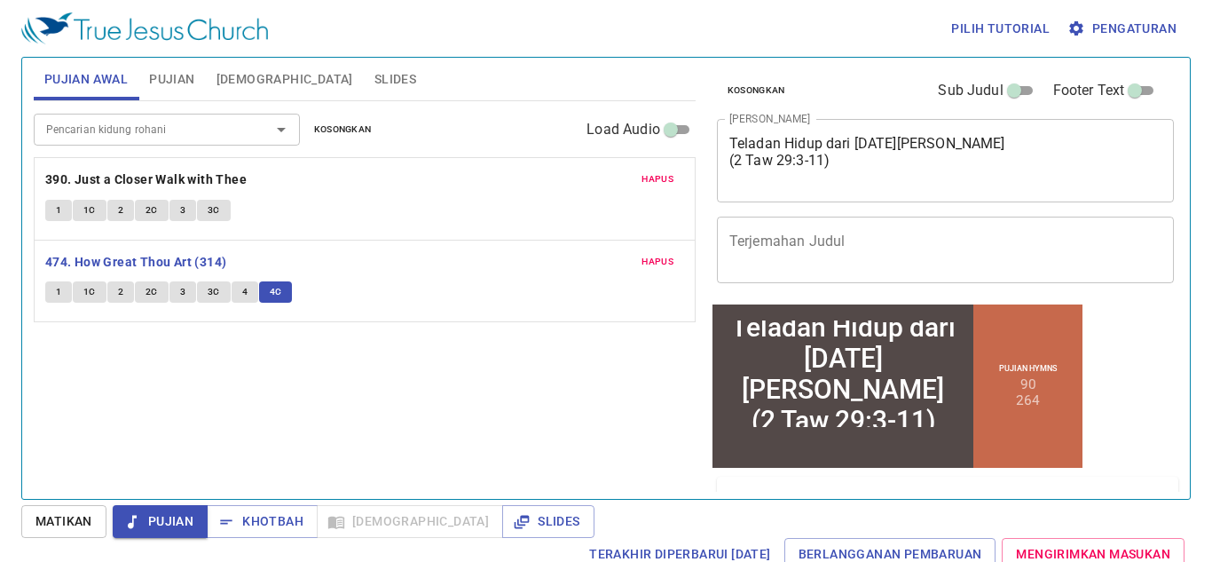
click at [186, 259] on b "474. How Great Thou Art (314)" at bounding box center [136, 262] width 182 height 22
click at [196, 397] on div "Pencarian kidung rohani Pencarian kidung rohani Kosongkan Load Audio Hapus 390.…" at bounding box center [365, 292] width 662 height 383
click at [287, 508] on button "Khotbah" at bounding box center [262, 521] width 111 height 33
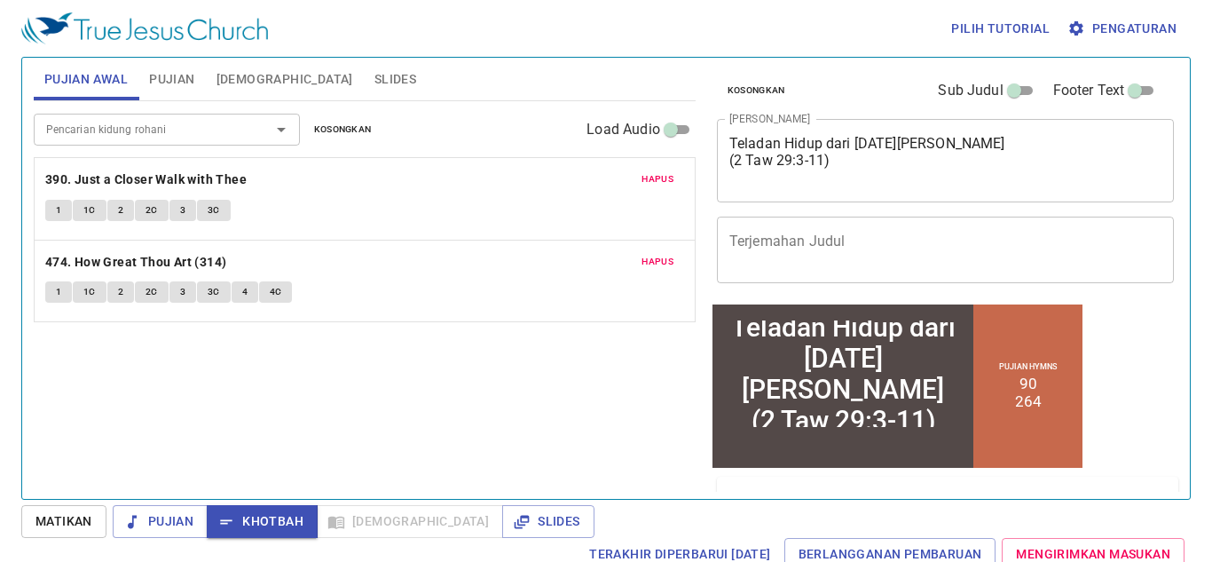
click at [184, 65] on button "Pujian" at bounding box center [171, 79] width 67 height 43
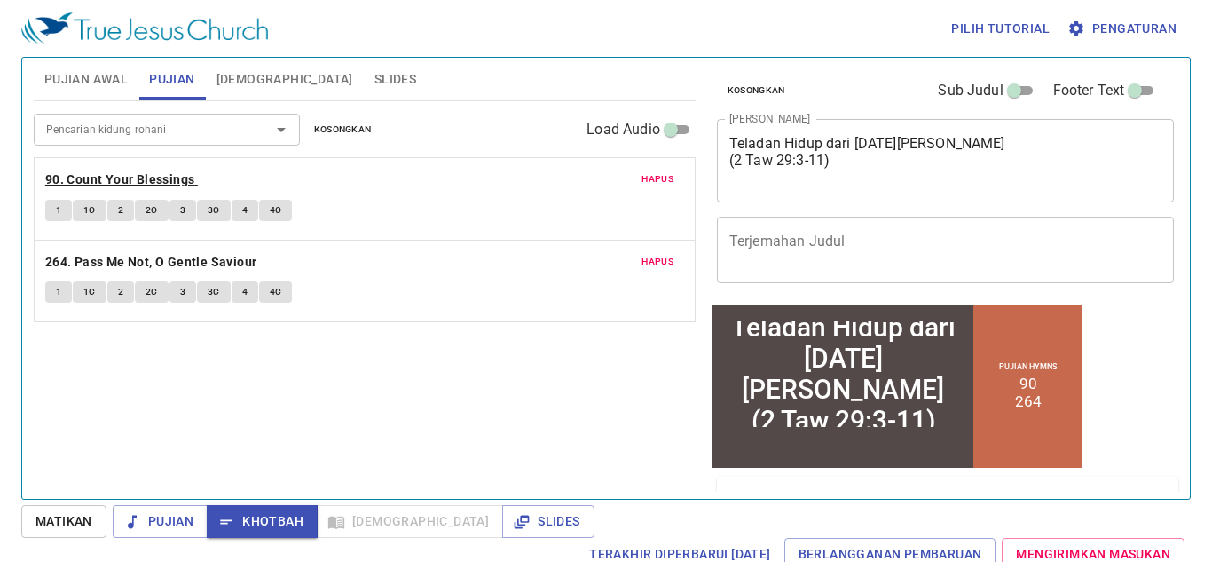
click at [105, 178] on b "90. Count Your Blessings" at bounding box center [120, 180] width 150 height 22
click at [55, 221] on div "1 1C 2 2C 3 3C 4 4C" at bounding box center [364, 213] width 639 height 26
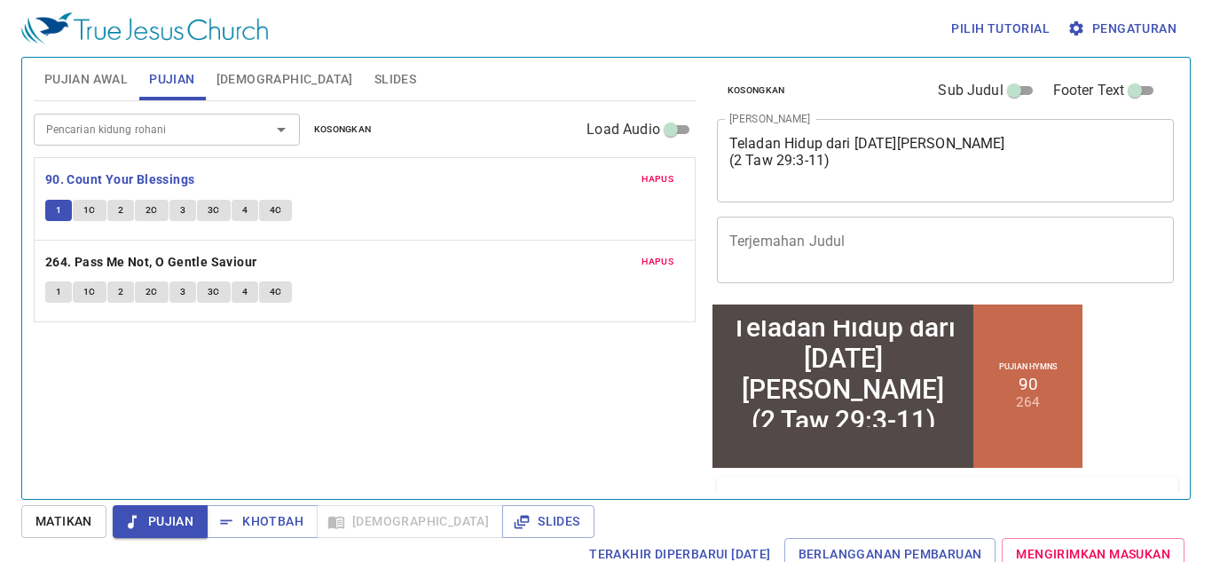
click at [56, 217] on span "1" at bounding box center [58, 210] width 5 height 16
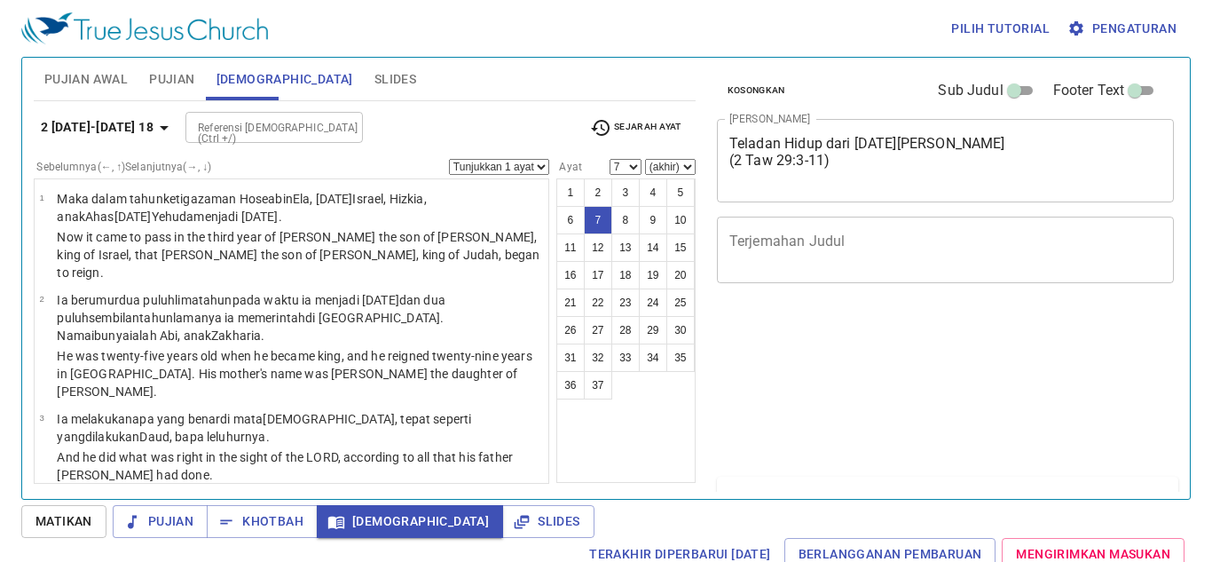
select select "7"
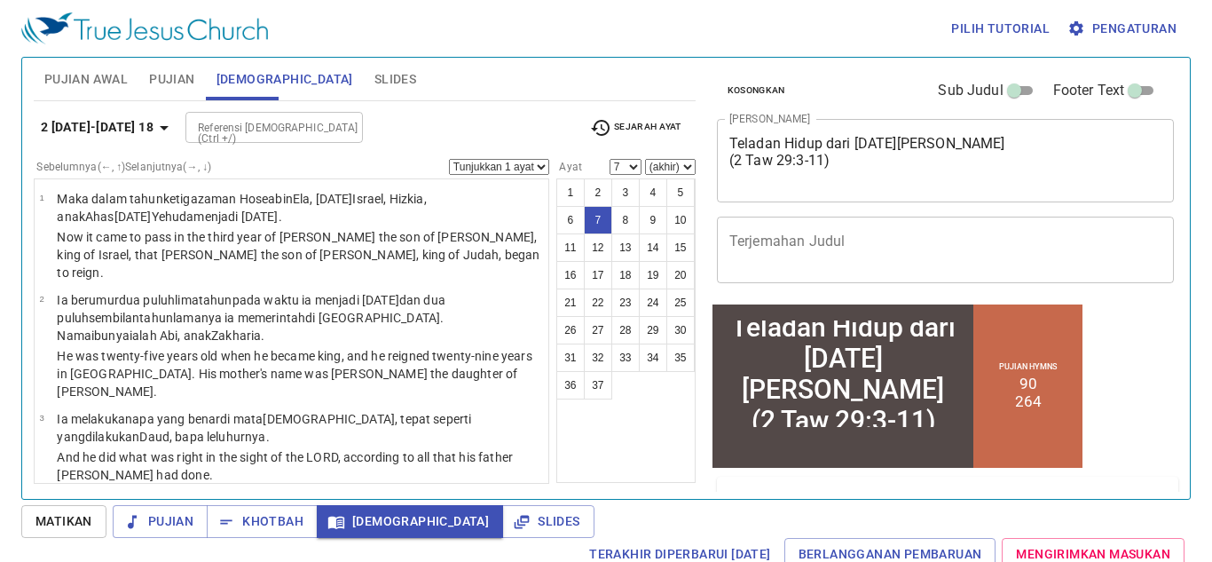
scroll to position [367, 0]
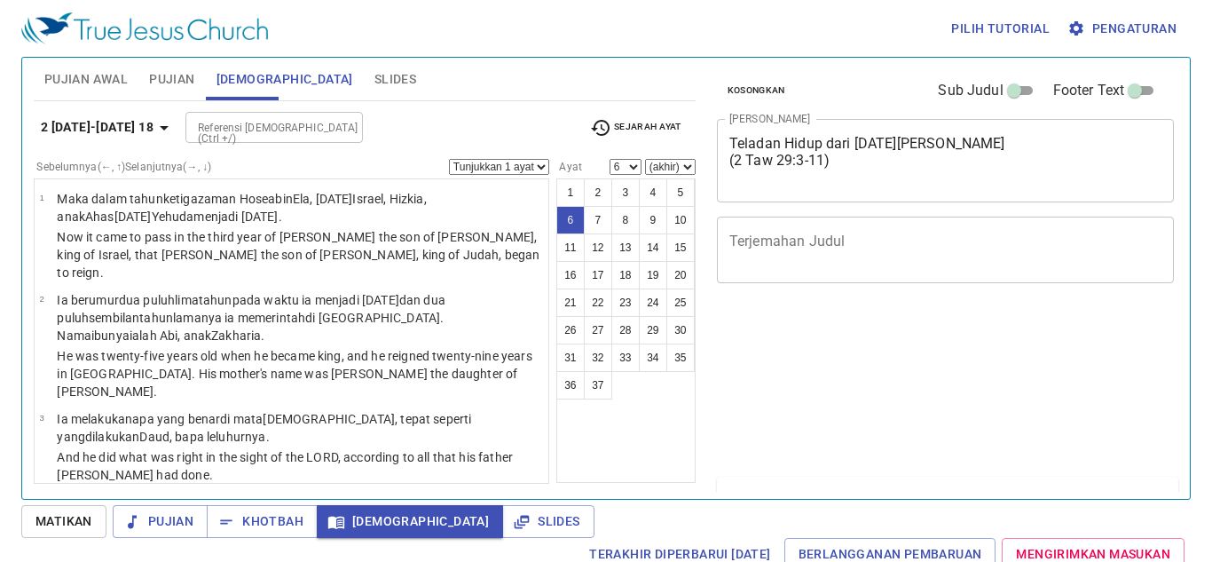
select select "6"
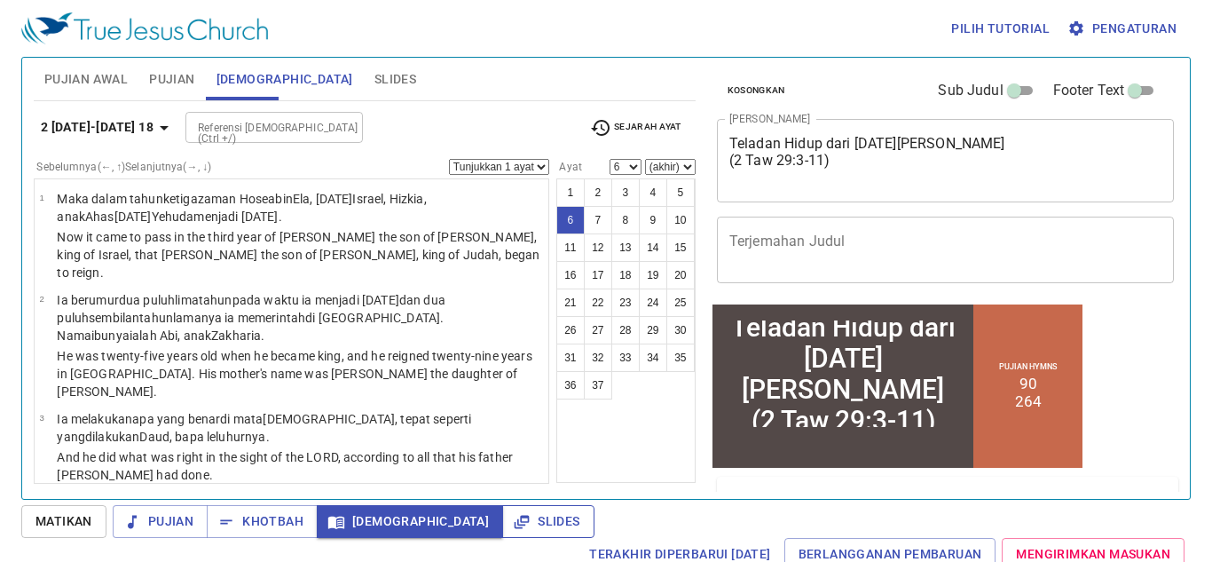
scroll to position [367, 0]
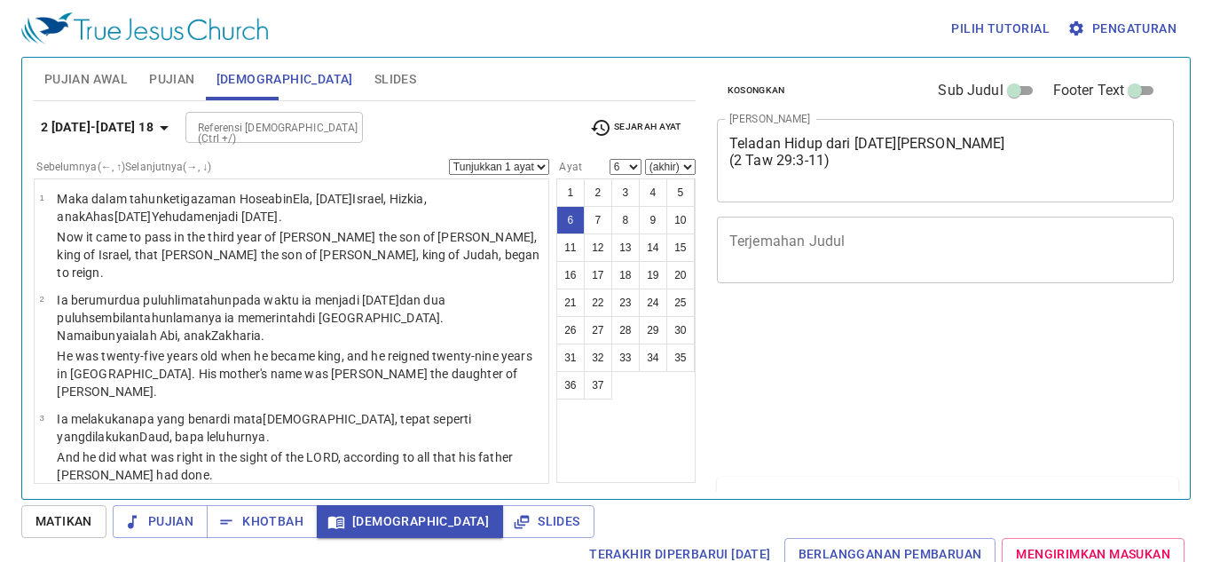
select select "6"
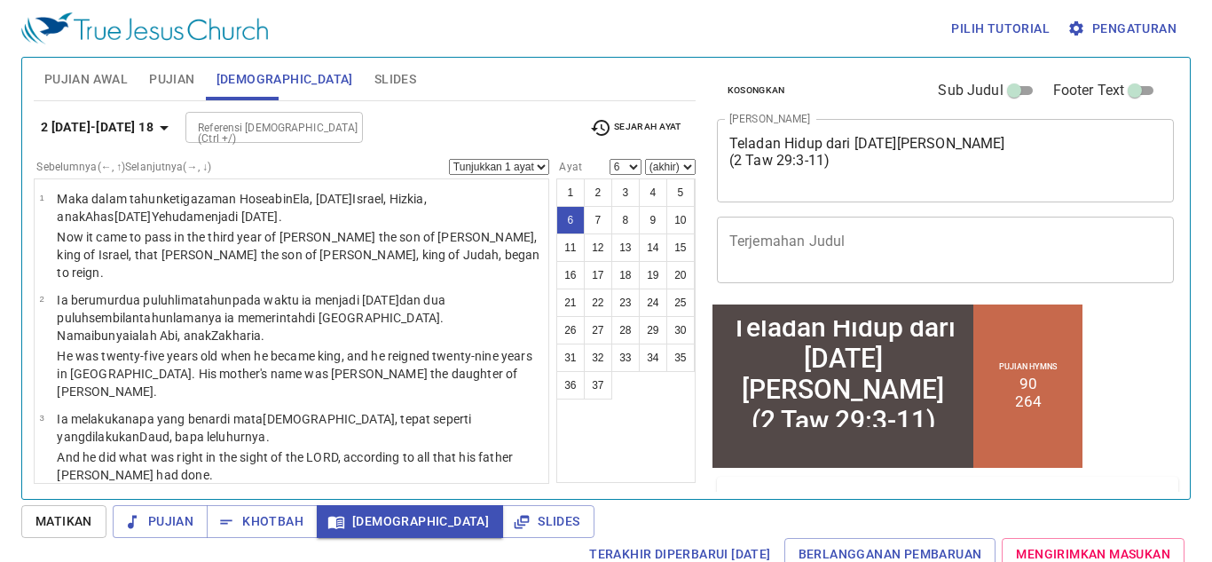
click at [517, 511] on span "Slides" at bounding box center [548, 521] width 63 height 22
click at [517, 525] on span "Slides" at bounding box center [548, 521] width 63 height 22
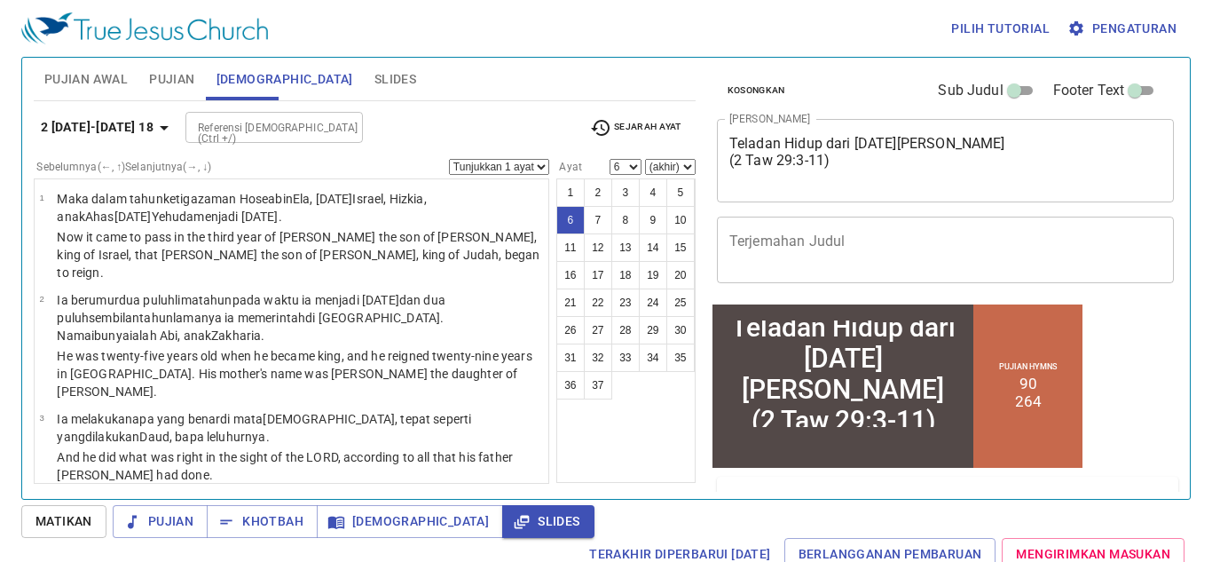
scroll to position [367, 0]
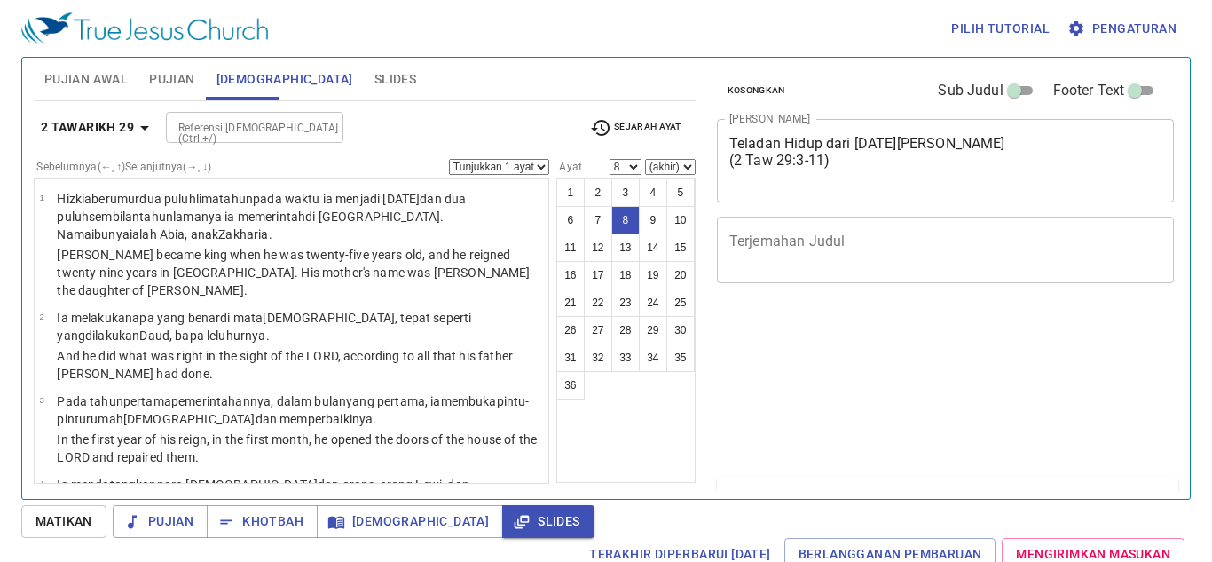
select select "8"
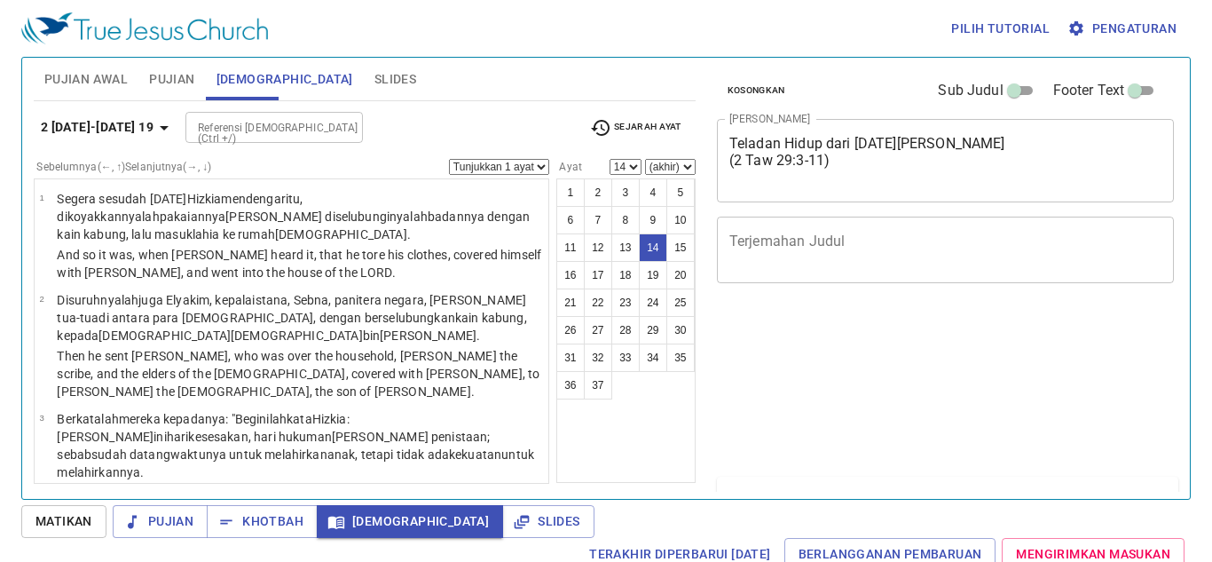
select select "14"
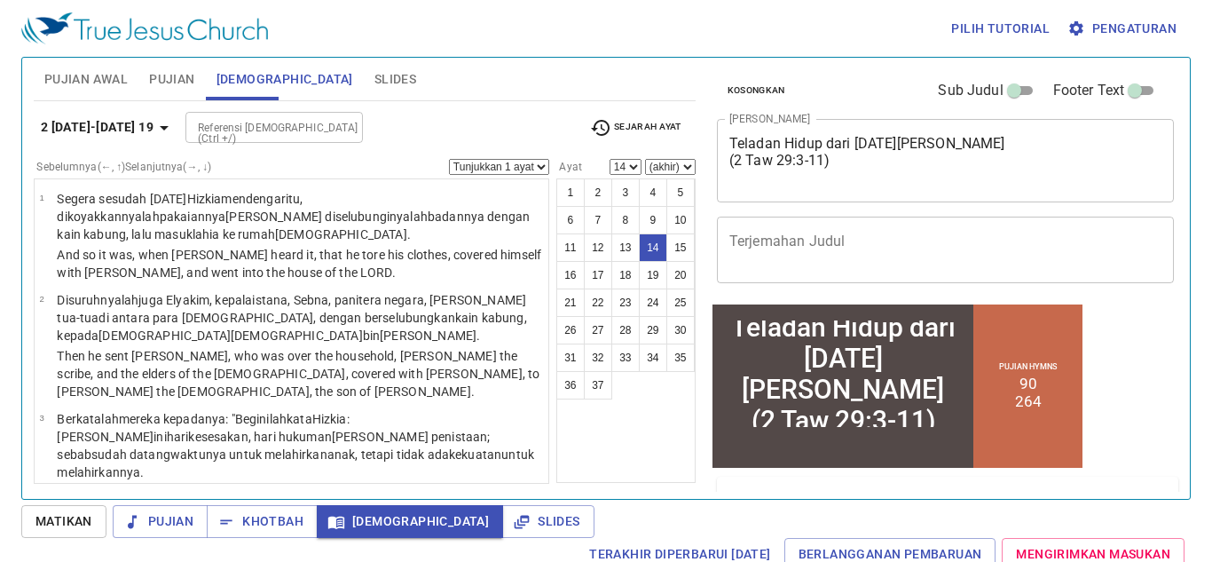
scroll to position [1213, 0]
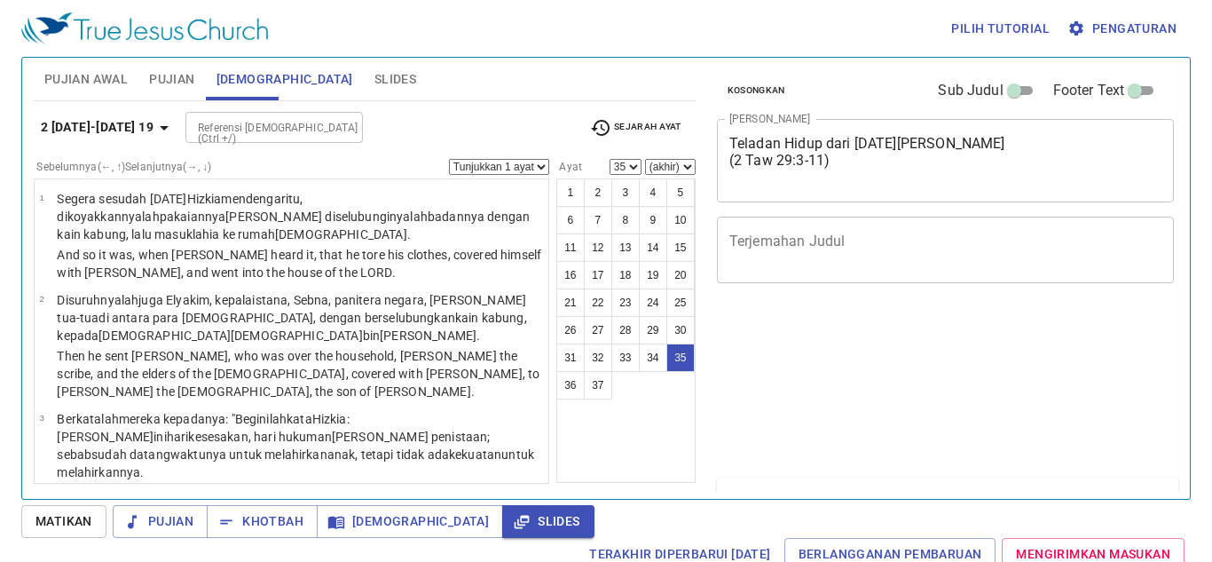
select select "35"
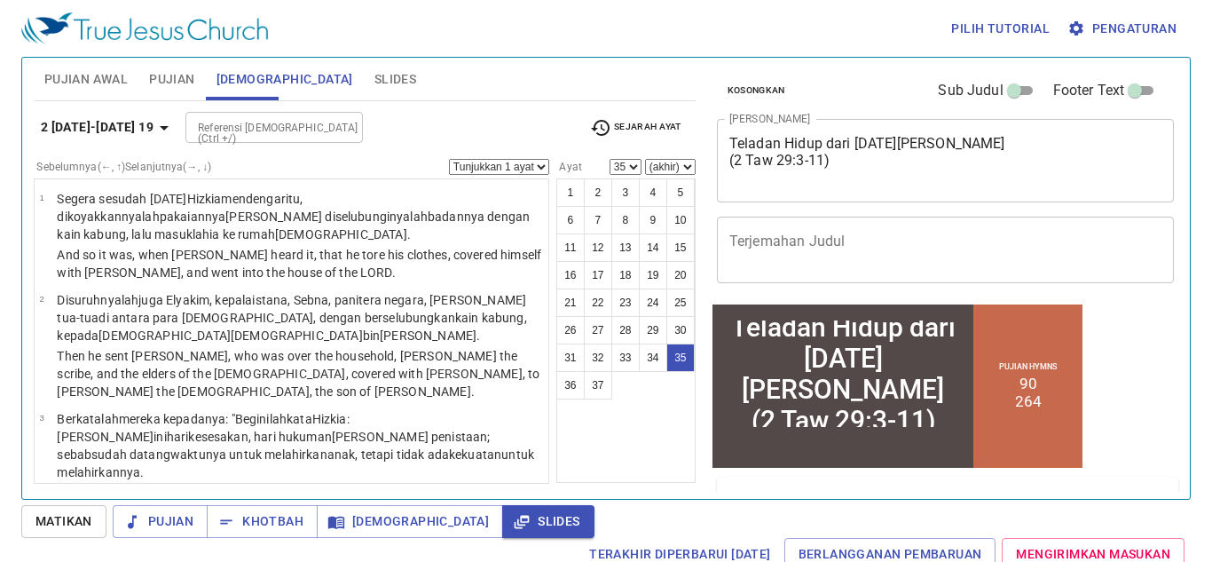
scroll to position [3375, 0]
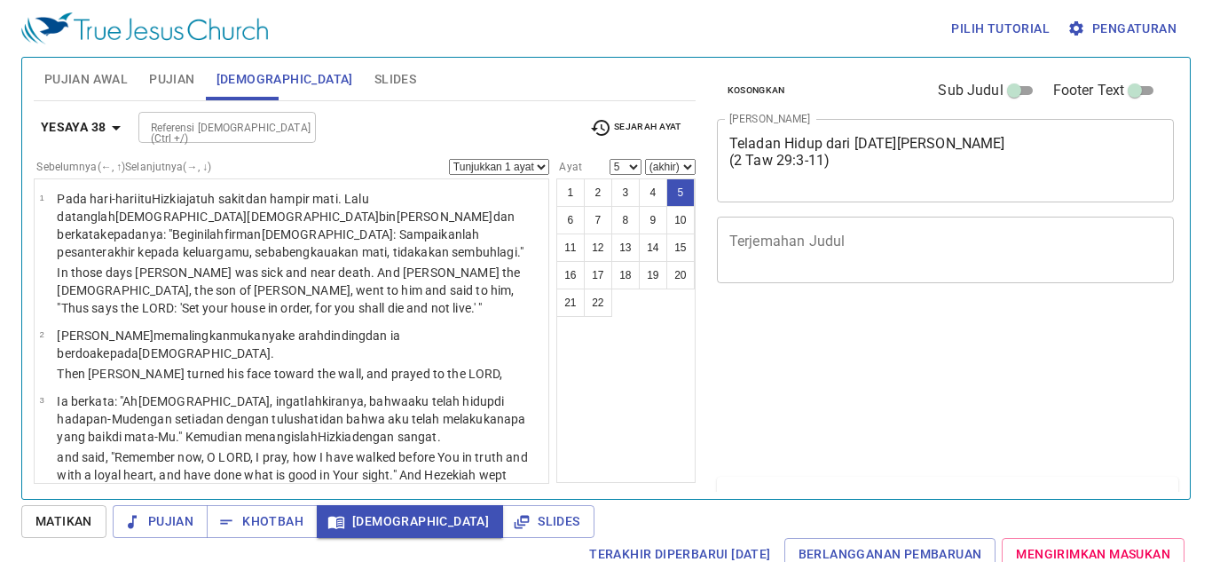
select select "5"
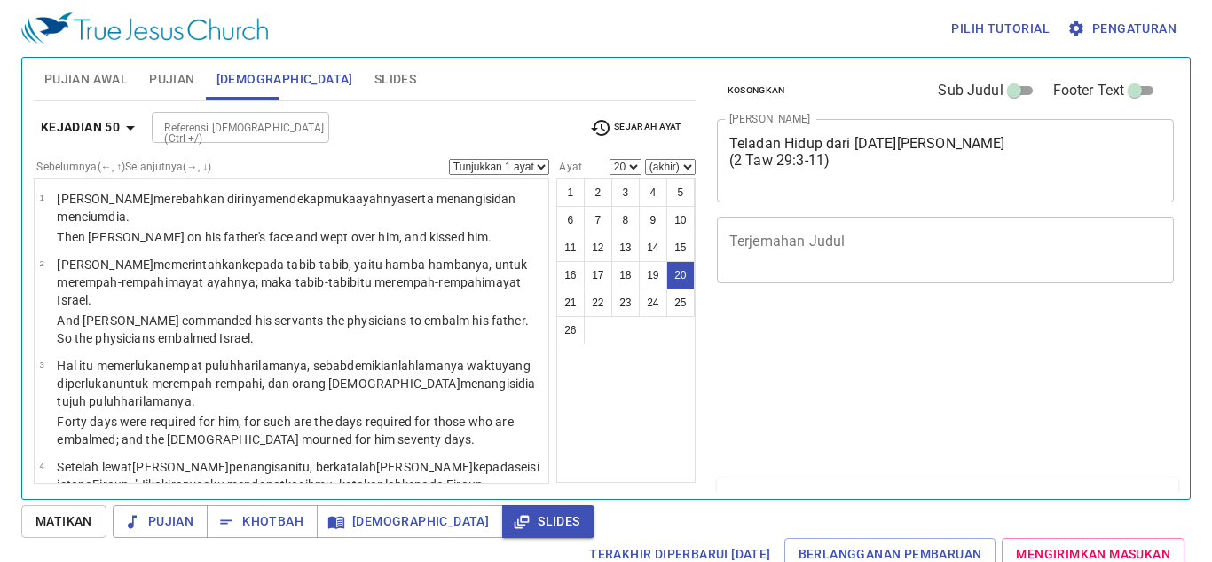
select select "20"
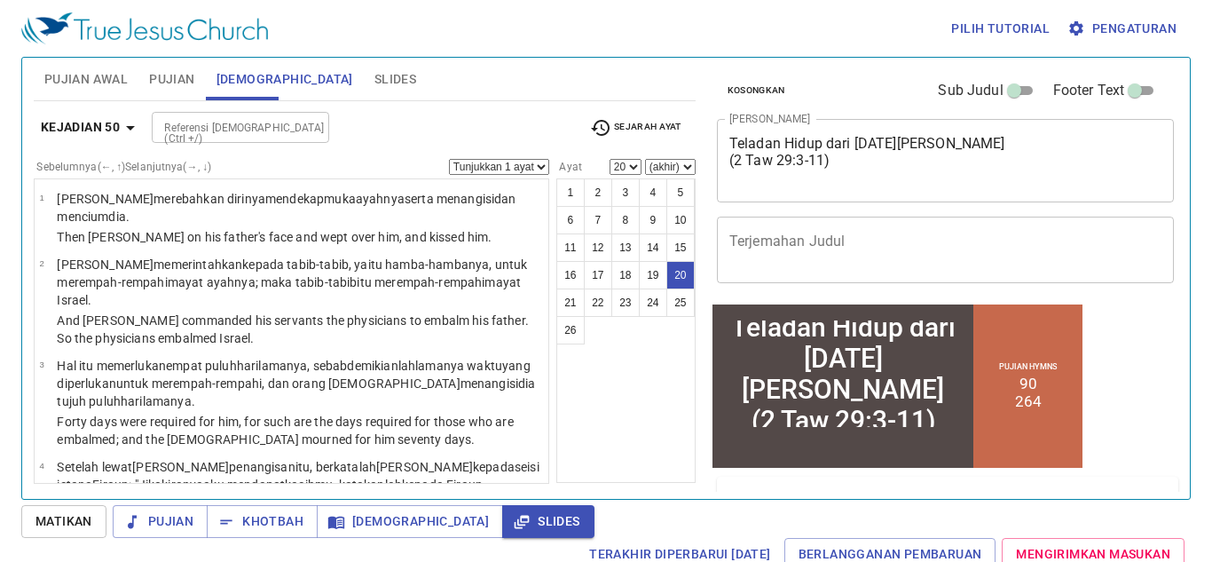
click at [639, 130] on span "Sejarah Ayat" at bounding box center [635, 127] width 91 height 21
click at [170, 124] on li "Kej 50" at bounding box center [97, 132] width 146 height 16
click at [644, 124] on div "Kej 50:20 Kej 50 Rm 8:28 Rm 8 Yes 38:5 Yes 38:4 Yes 38:3 Yes 38:2 Yes 38:1 Yes …" at bounding box center [606, 281] width 1212 height 562
click at [62, 127] on b "Kej 50" at bounding box center [49, 132] width 28 height 10
click at [282, 127] on div "Kej 50:20 Kej 50 Rm 8:28 Rm 8 Yes 38:5 Yes 38:4 Yes 38:3 Yes 38:2 Yes 38:1 Yes …" at bounding box center [606, 281] width 1212 height 562
